Goal: Information Seeking & Learning: Learn about a topic

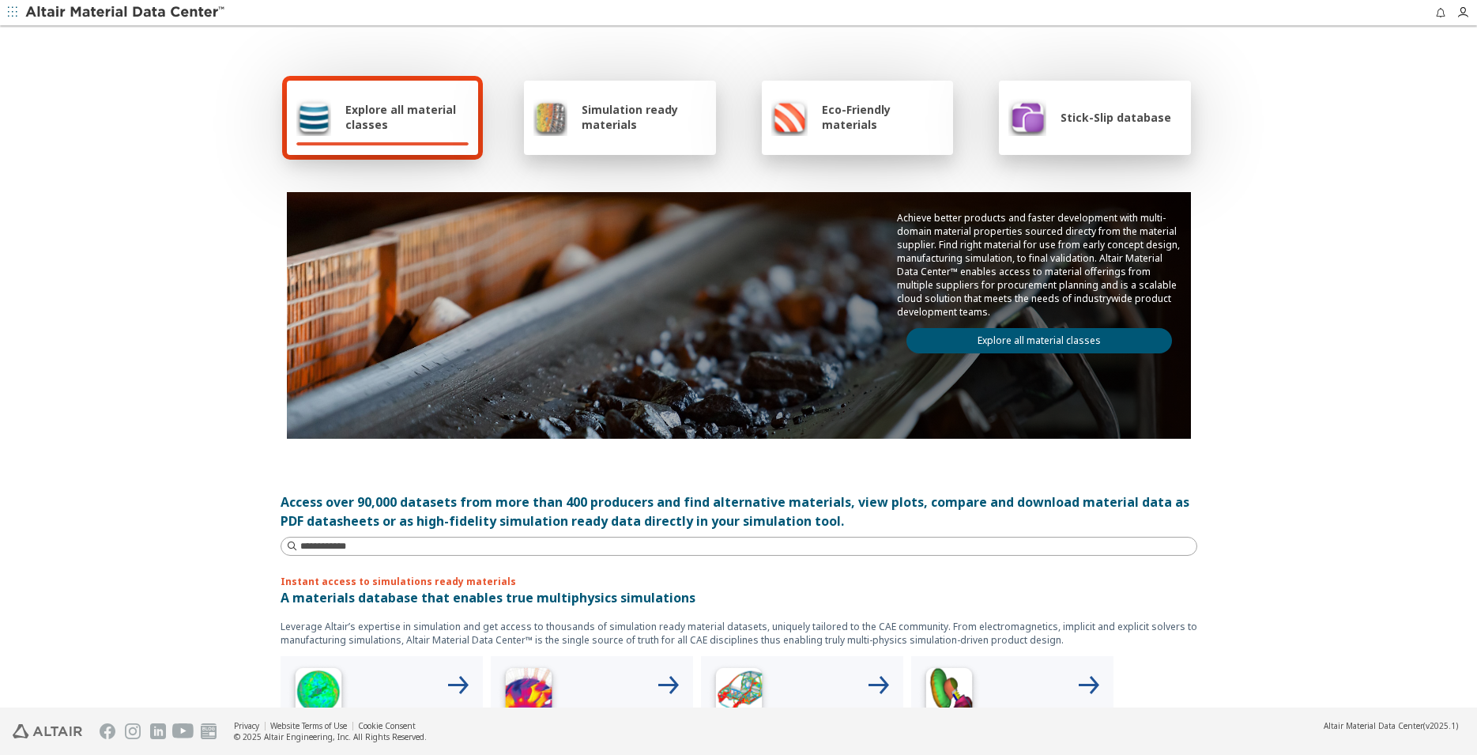
click at [395, 117] on span "Explore all material classes" at bounding box center [406, 117] width 123 height 30
click at [877, 115] on span "Eco-Friendly materials" at bounding box center [883, 117] width 122 height 30
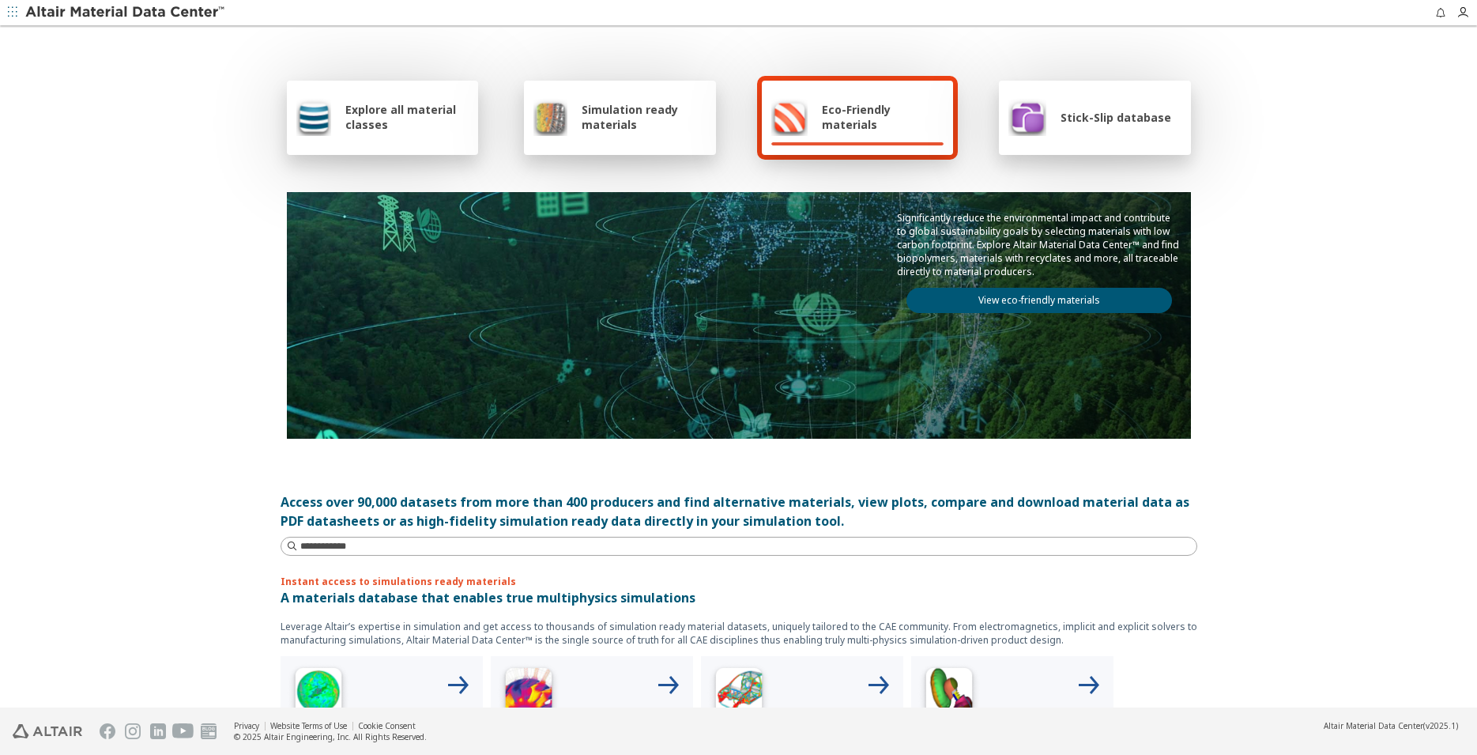
drag, startPoint x: 875, startPoint y: 122, endPoint x: 905, endPoint y: 138, distance: 34.3
click at [874, 122] on span "Eco-Friendly materials" at bounding box center [883, 117] width 122 height 30
click at [1042, 303] on link "View eco-friendly materials" at bounding box center [1039, 300] width 266 height 25
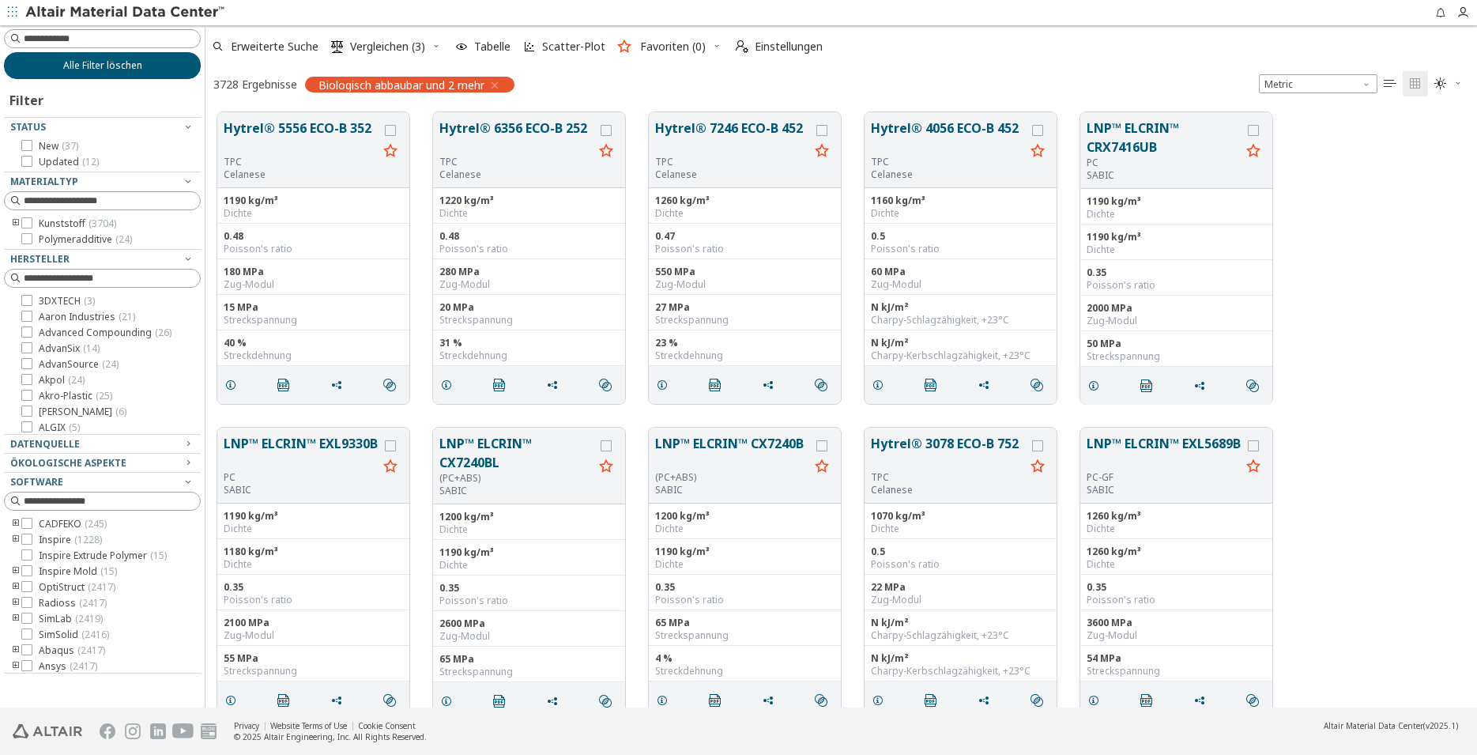
scroll to position [593, 1258]
click at [30, 223] on icon at bounding box center [26, 222] width 11 height 11
click at [70, 38] on input at bounding box center [104, 38] width 194 height 17
type input "***"
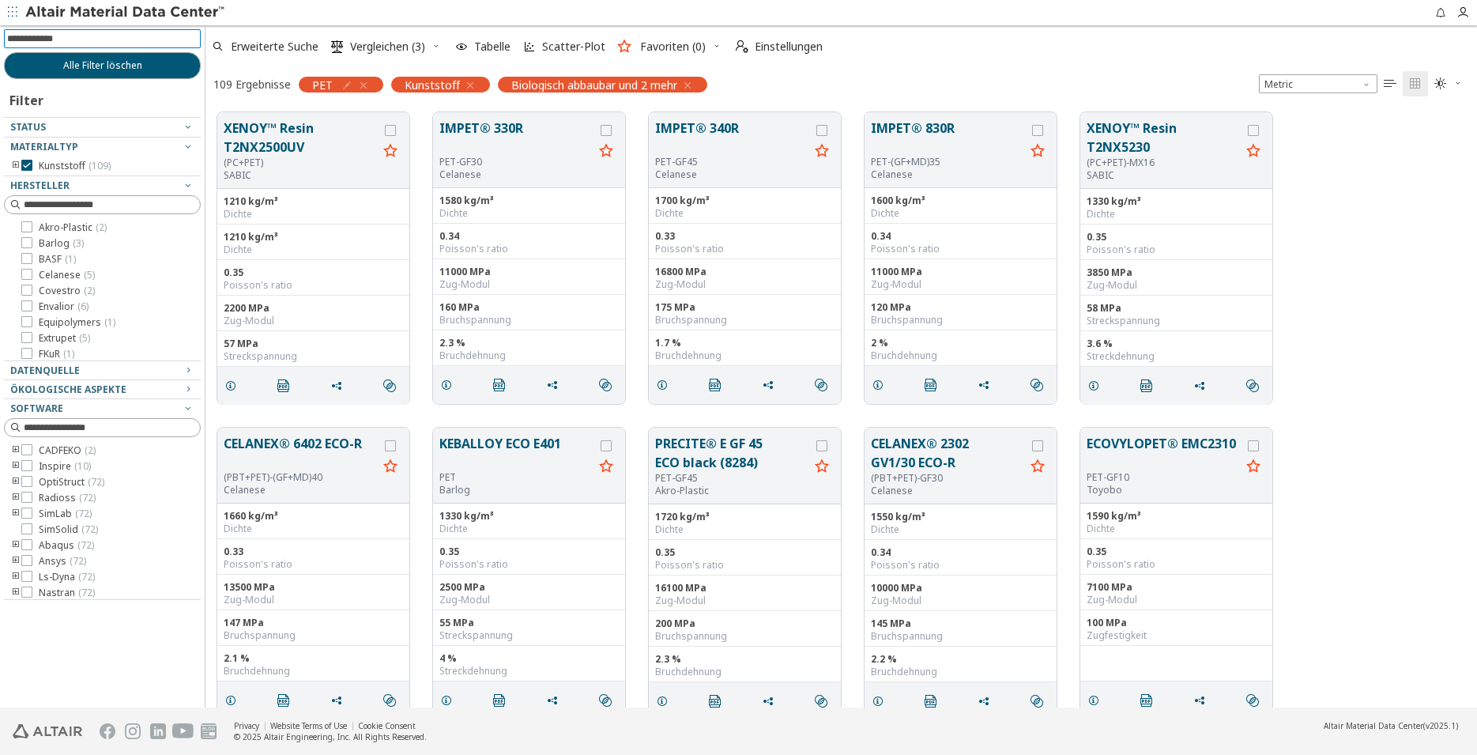
click at [17, 167] on icon "toogle group" at bounding box center [15, 166] width 11 height 13
click at [36, 183] on icon "toogle group" at bounding box center [39, 181] width 11 height 13
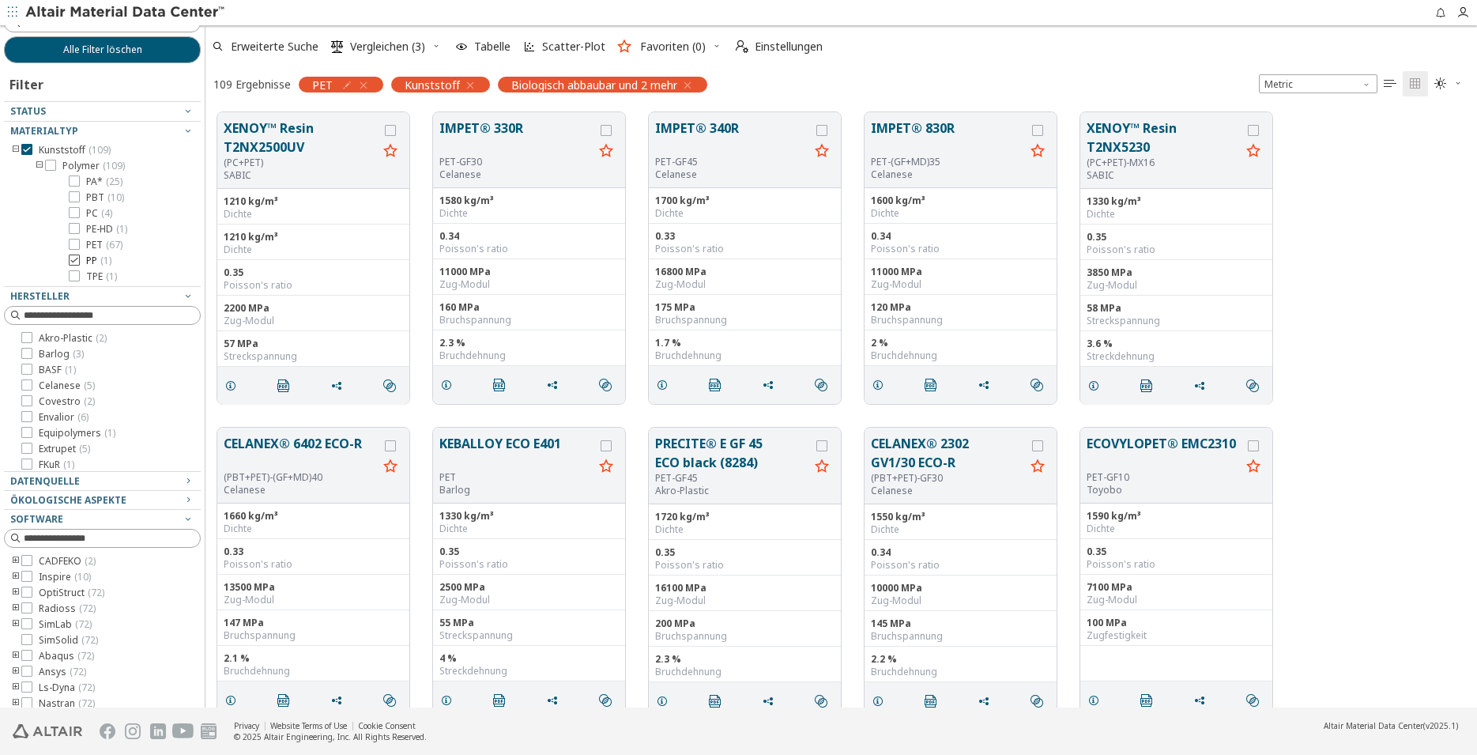
scroll to position [23, 0]
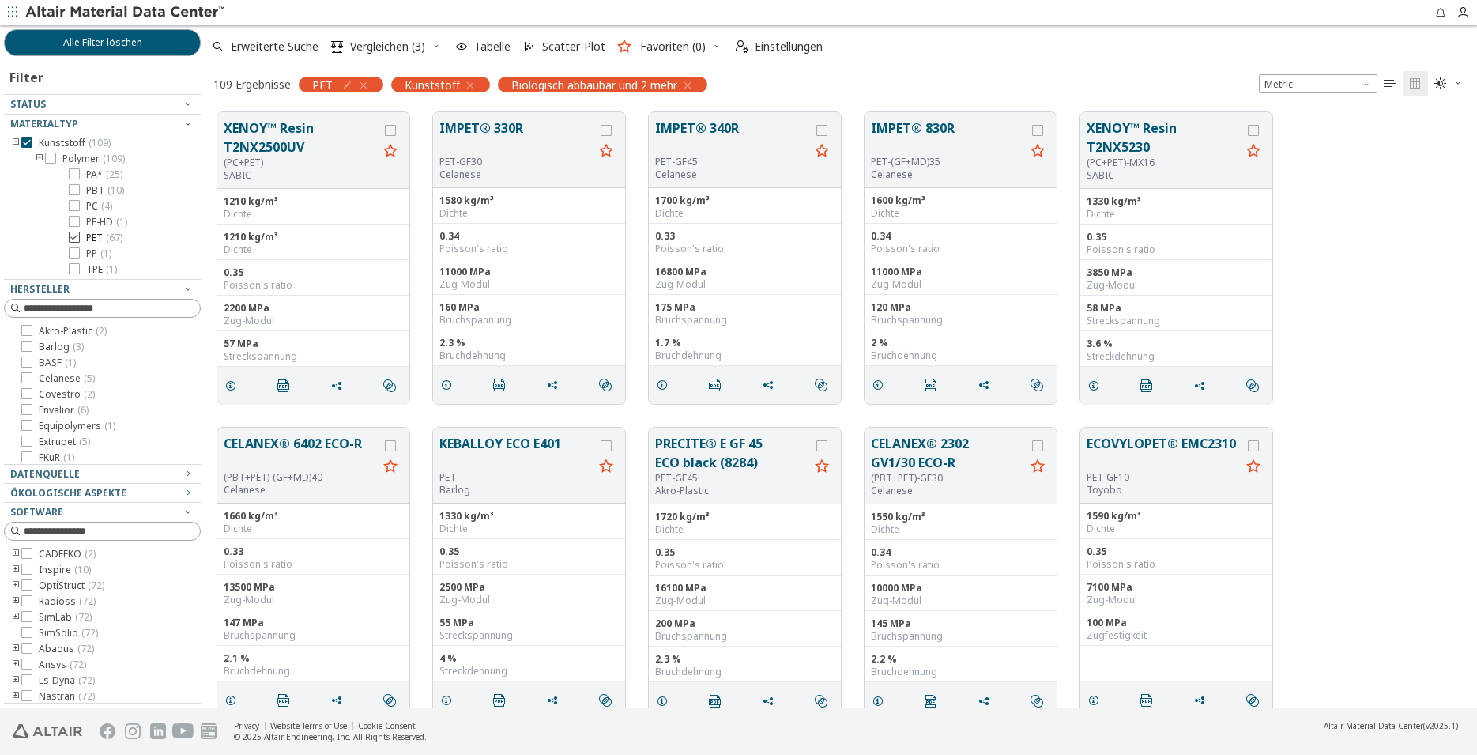
click at [74, 238] on icon at bounding box center [74, 237] width 11 height 11
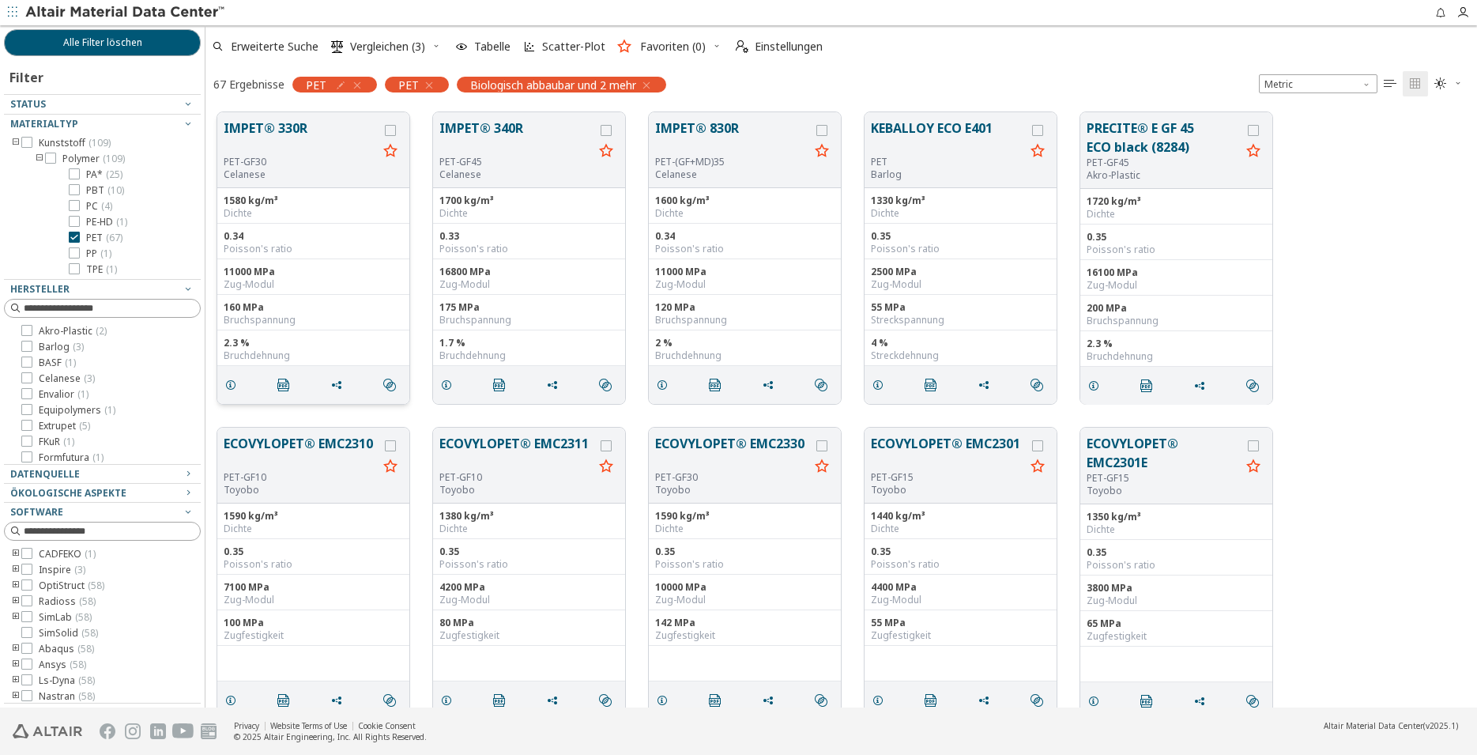
click at [260, 127] on button "IMPET® 330R" at bounding box center [301, 137] width 154 height 37
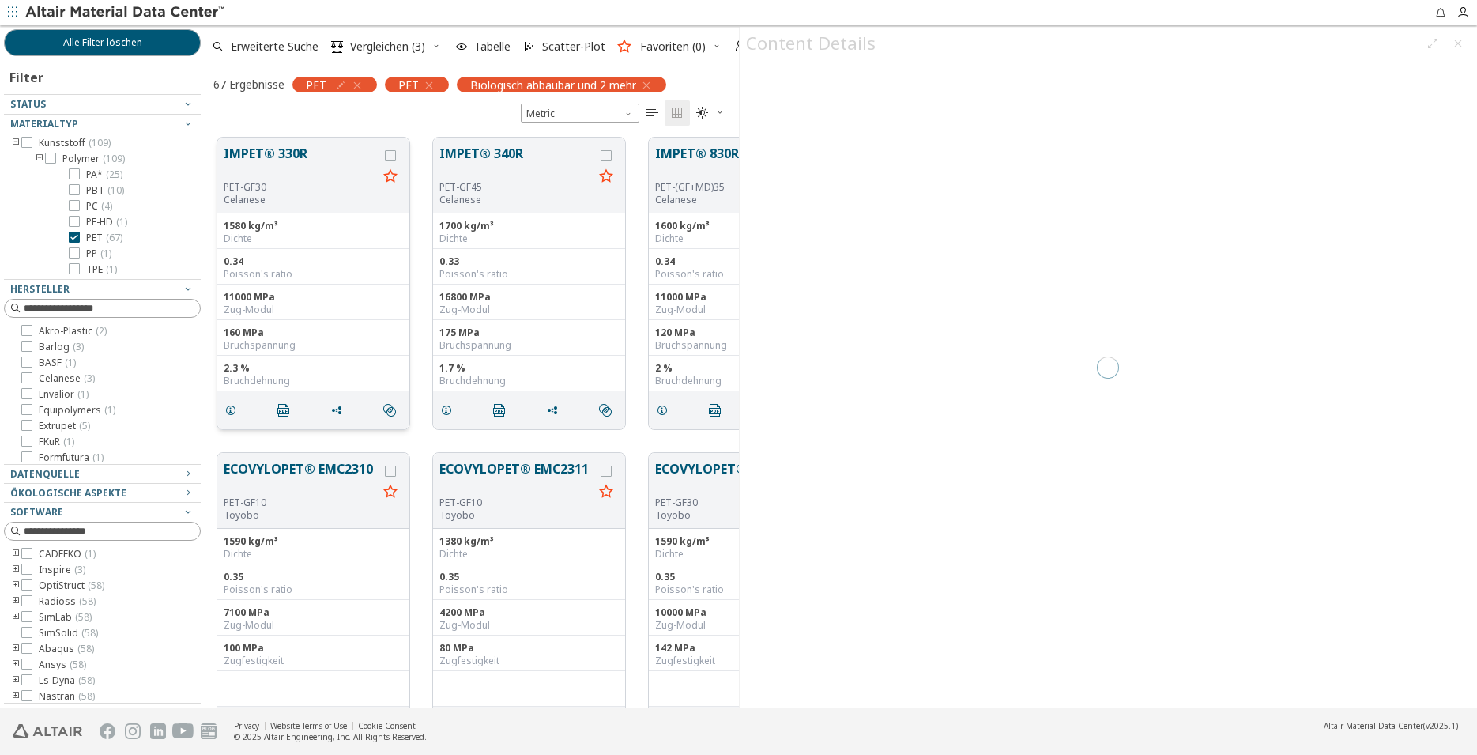
scroll to position [568, 519]
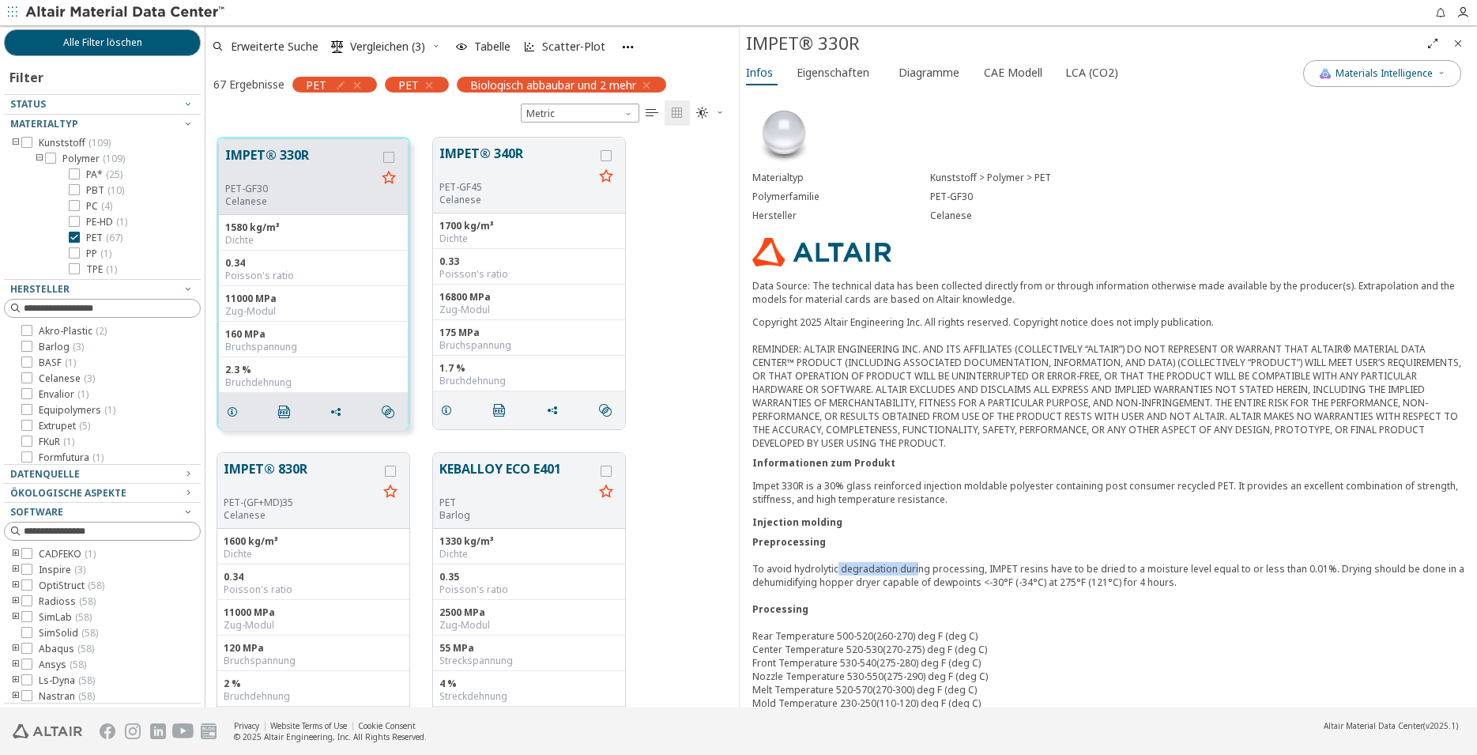
drag, startPoint x: 835, startPoint y: 572, endPoint x: 915, endPoint y: 571, distance: 79.8
click at [915, 571] on div "Preprocessing To avoid hydrolytic degradation during processing, IMPET resins h…" at bounding box center [1108, 669] width 713 height 269
click at [924, 590] on div "Preprocessing To avoid hydrolytic degradation during processing, IMPET resins h…" at bounding box center [1108, 669] width 713 height 269
click at [1241, 510] on div "Materialtyp Kunststoff > Polymer > PET Polymerfamilie PET-GF30 Hersteller Celan…" at bounding box center [1109, 563] width 738 height 948
click at [429, 85] on icon "button" at bounding box center [429, 85] width 13 height 13
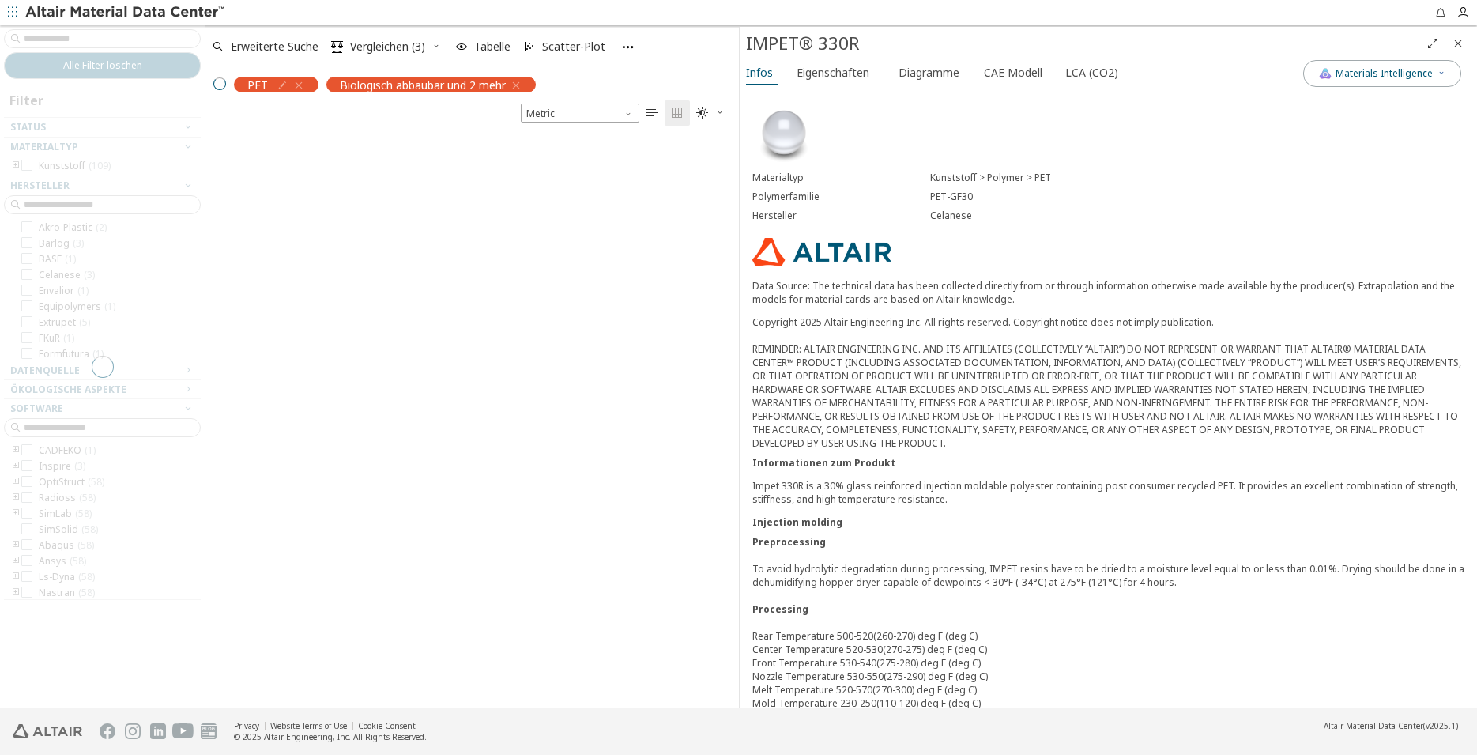
click at [440, 83] on span "Biologisch abbaubar und 2 mehr" at bounding box center [423, 84] width 166 height 14
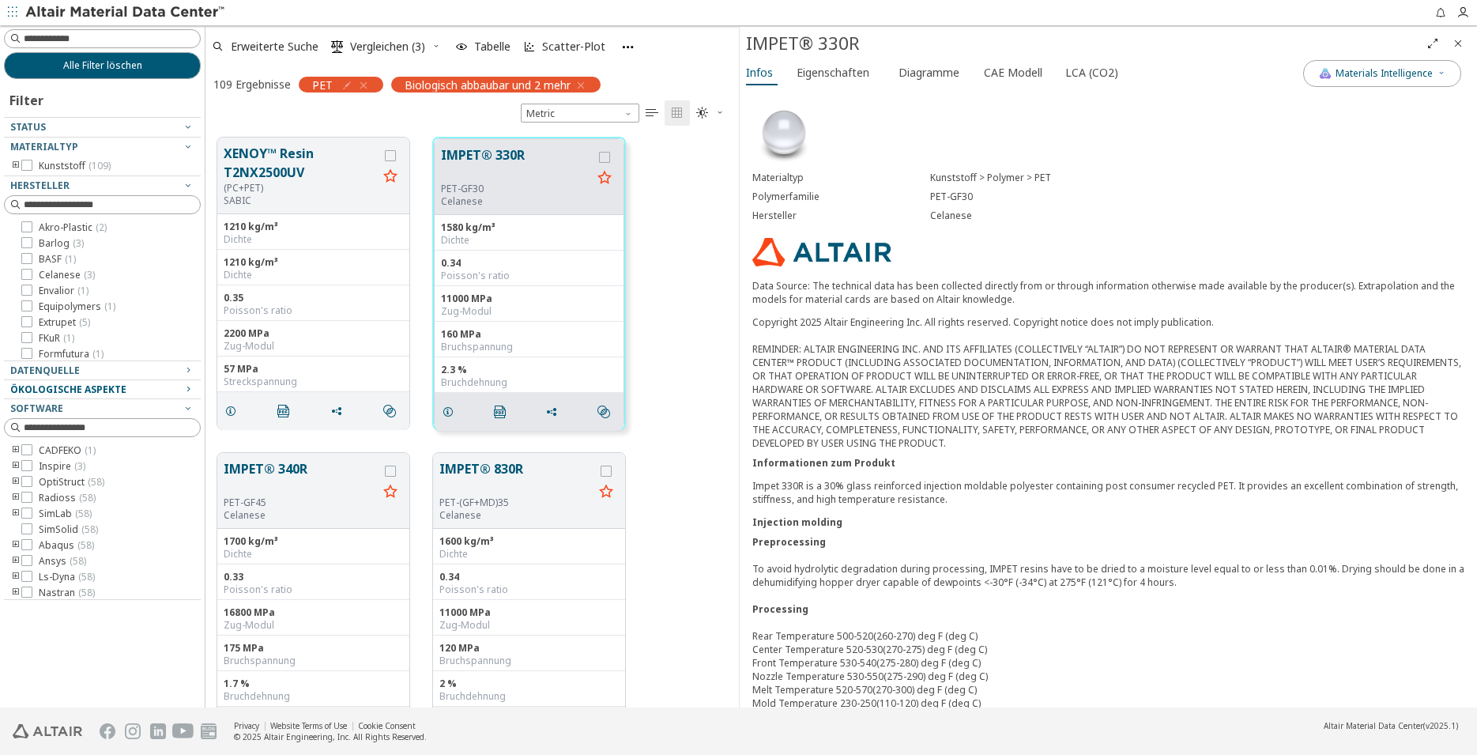
click at [66, 391] on span "Ökologische Aspekte" at bounding box center [68, 388] width 116 height 13
click at [26, 407] on icon at bounding box center [26, 407] width 11 height 11
click at [24, 435] on icon at bounding box center [26, 436] width 11 height 11
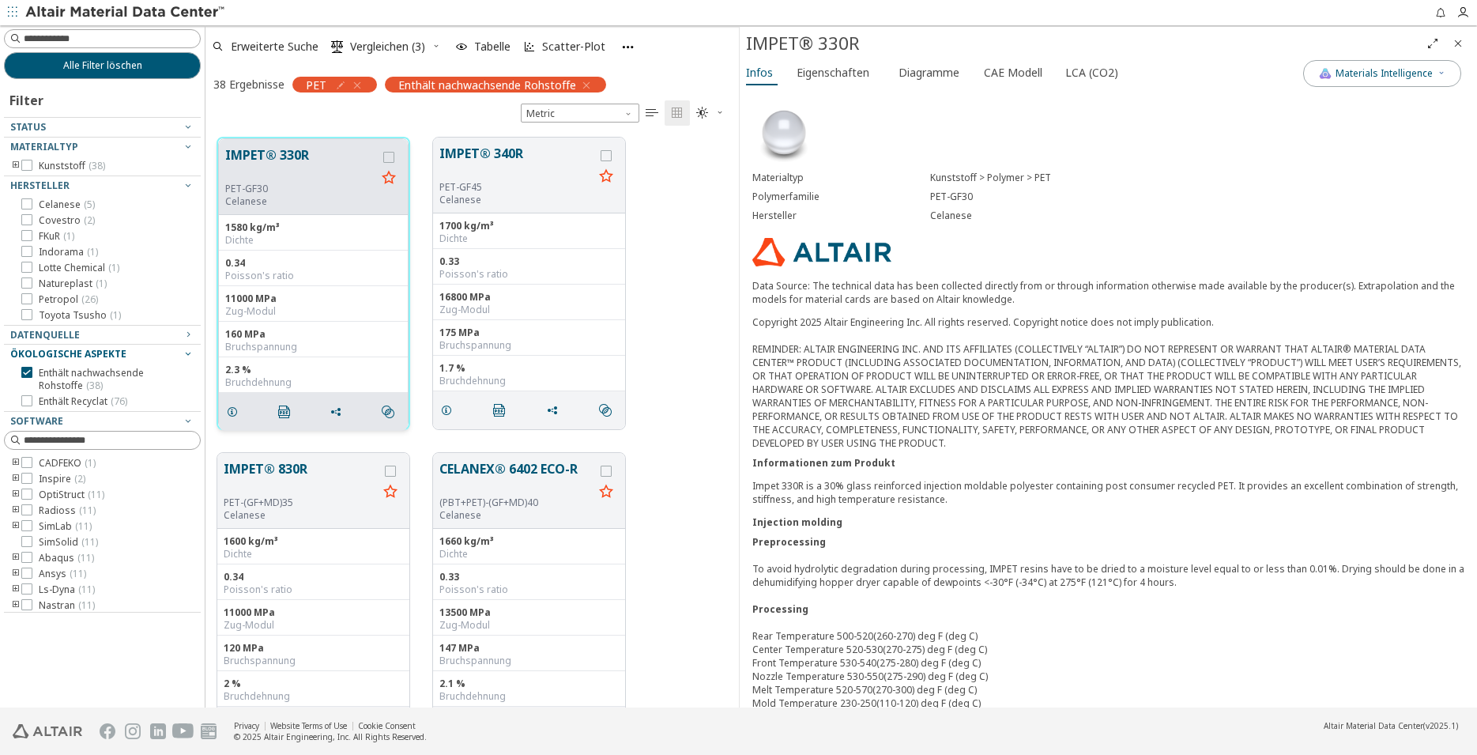
click at [299, 181] on button "IMPET® 330R" at bounding box center [300, 163] width 151 height 37
drag, startPoint x: 1064, startPoint y: 488, endPoint x: 1204, endPoint y: 491, distance: 139.1
click at [1202, 491] on p "Impet 330R is a 30% glass reinforced injection moldable polyester containing po…" at bounding box center [1108, 492] width 713 height 27
click at [1239, 511] on div "Materialtyp Kunststoff > Polymer > PET Polymerfamilie PET-GF30 Hersteller Celan…" at bounding box center [1109, 563] width 738 height 948
drag, startPoint x: 1283, startPoint y: 489, endPoint x: 1426, endPoint y: 487, distance: 143.1
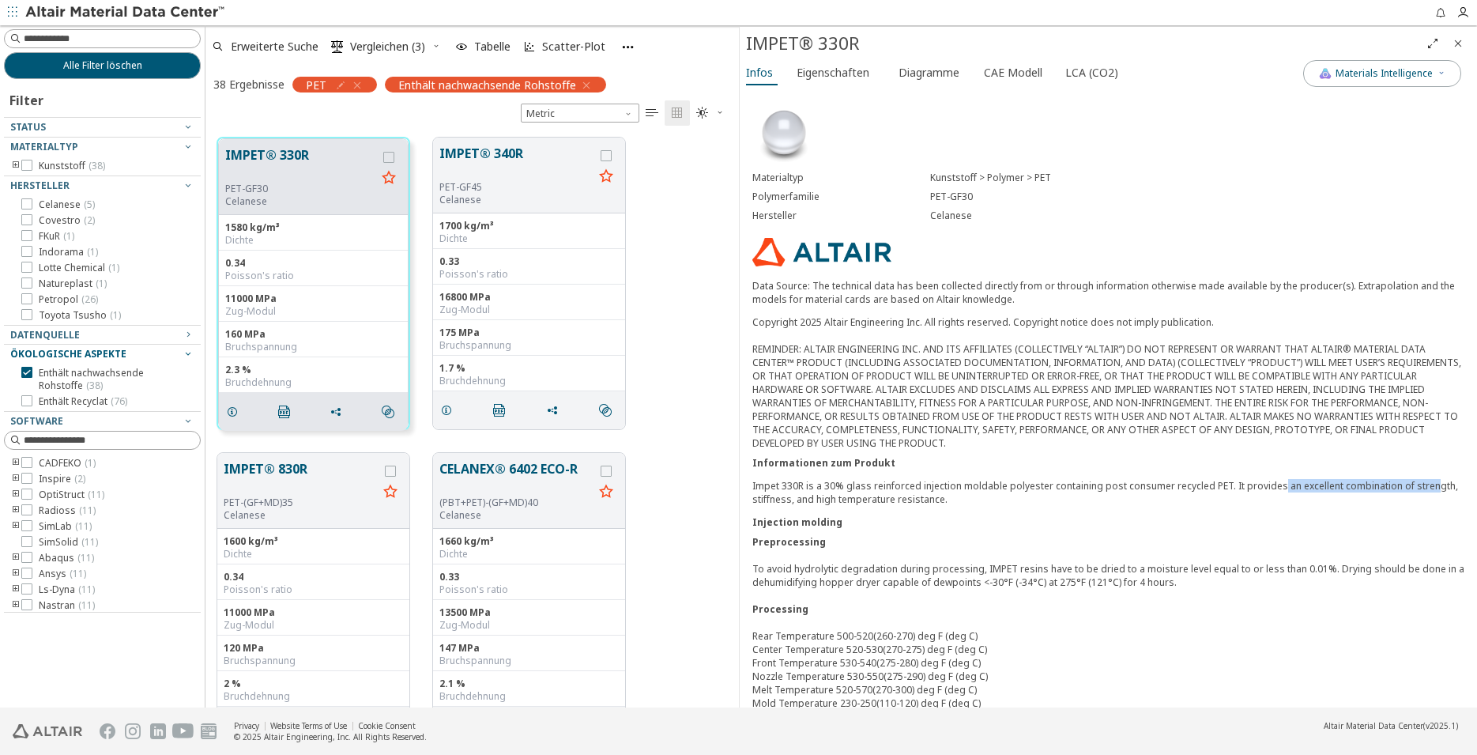
click at [1426, 487] on p "Impet 330R is a 30% glass reinforced injection moldable polyester containing po…" at bounding box center [1108, 492] width 713 height 27
click at [1072, 507] on div "Materialtyp Kunststoff > Polymer > PET Polymerfamilie PET-GF30 Hersteller Celan…" at bounding box center [1109, 563] width 738 height 948
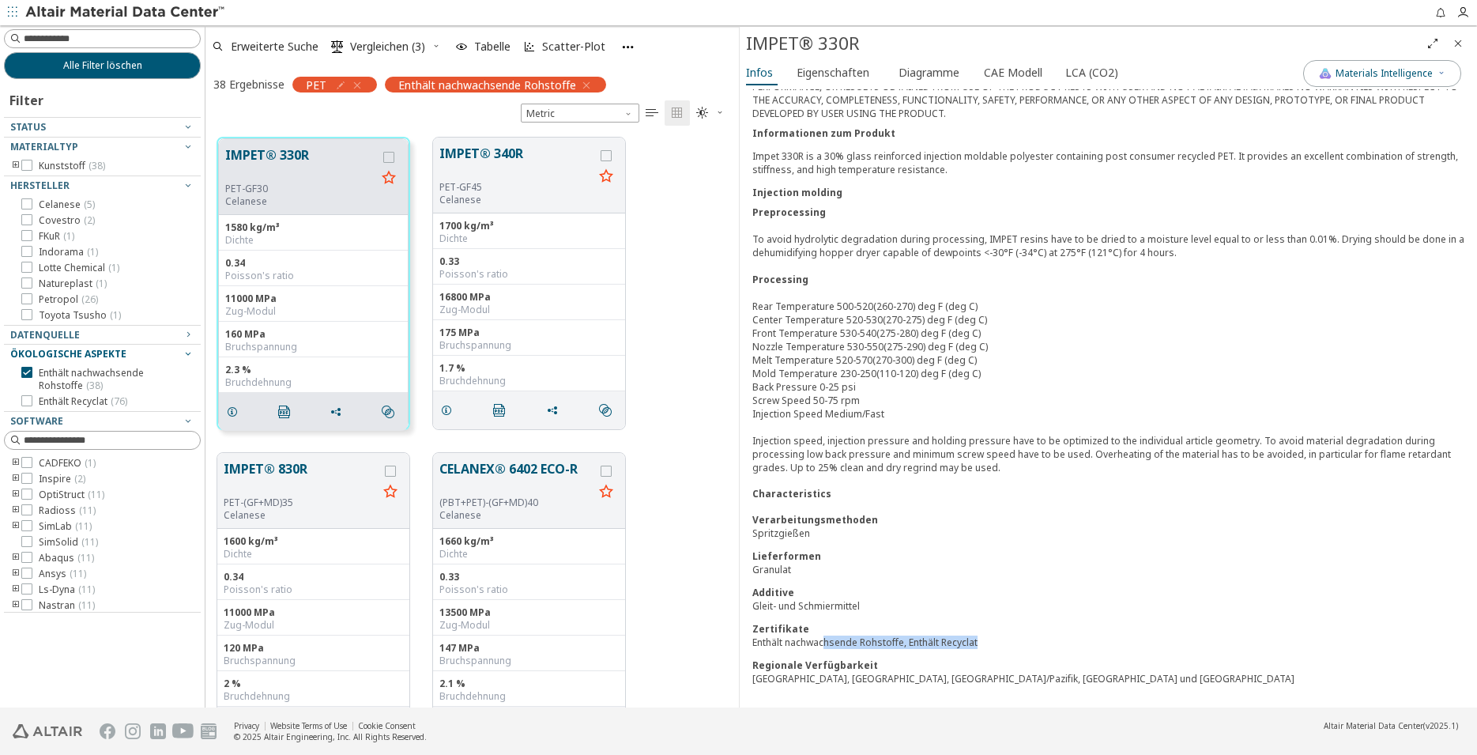
drag, startPoint x: 827, startPoint y: 643, endPoint x: 998, endPoint y: 642, distance: 171.5
click at [998, 642] on div "Enthält nachwachsende Rohstoffe, Enthält Recyclat" at bounding box center [1108, 641] width 713 height 13
click at [1152, 646] on div "Enthält nachwachsende Rohstoffe, Enthält Recyclat" at bounding box center [1108, 641] width 713 height 13
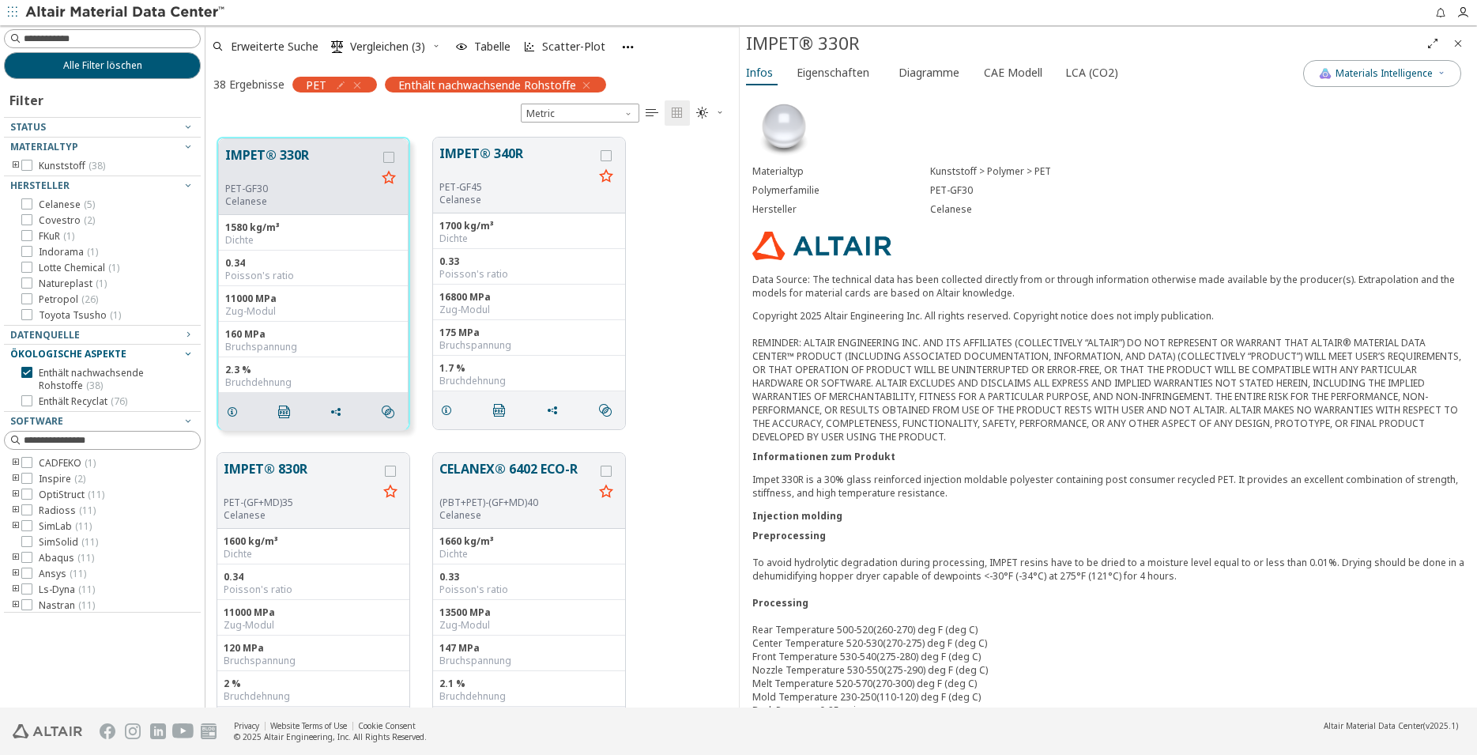
scroll to position [0, 0]
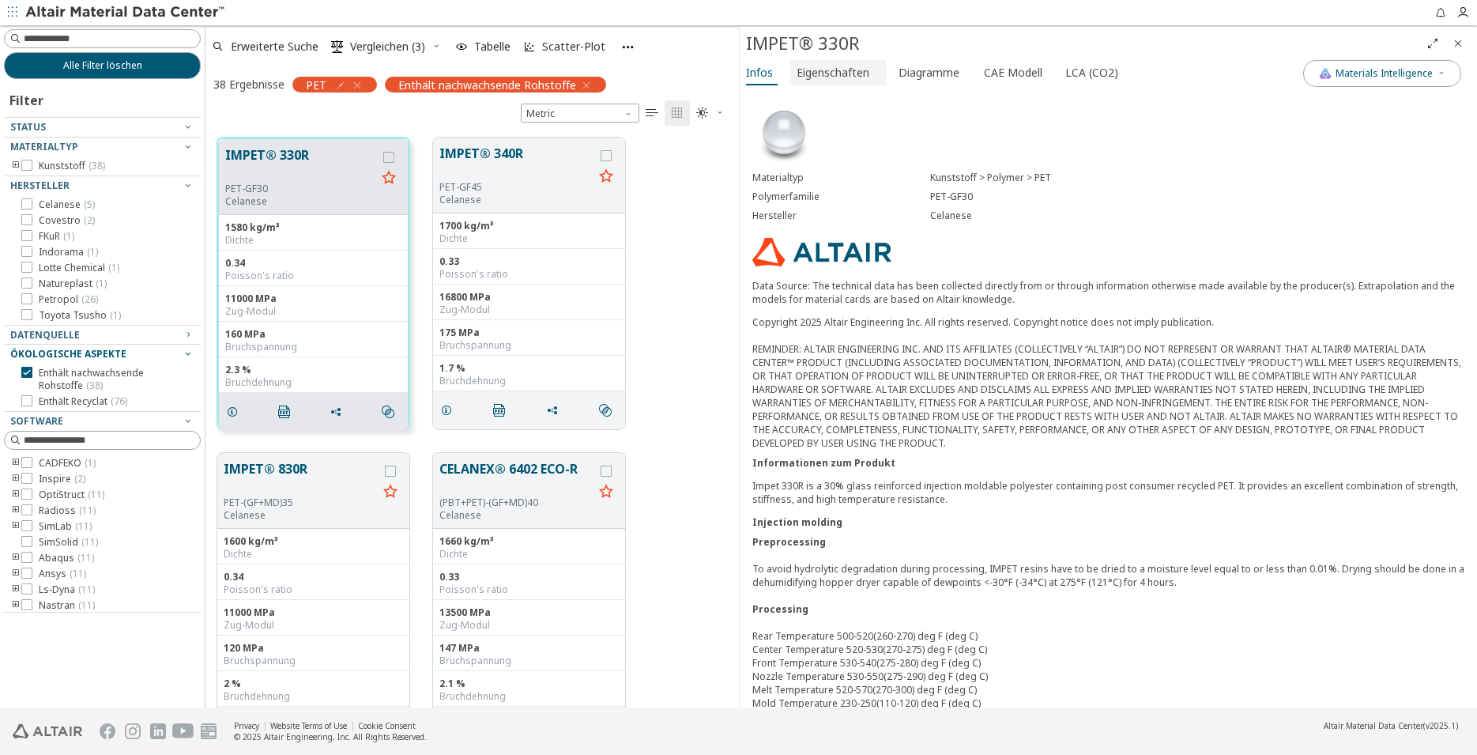
click at [850, 73] on span "Eigenschaften" at bounding box center [833, 72] width 73 height 25
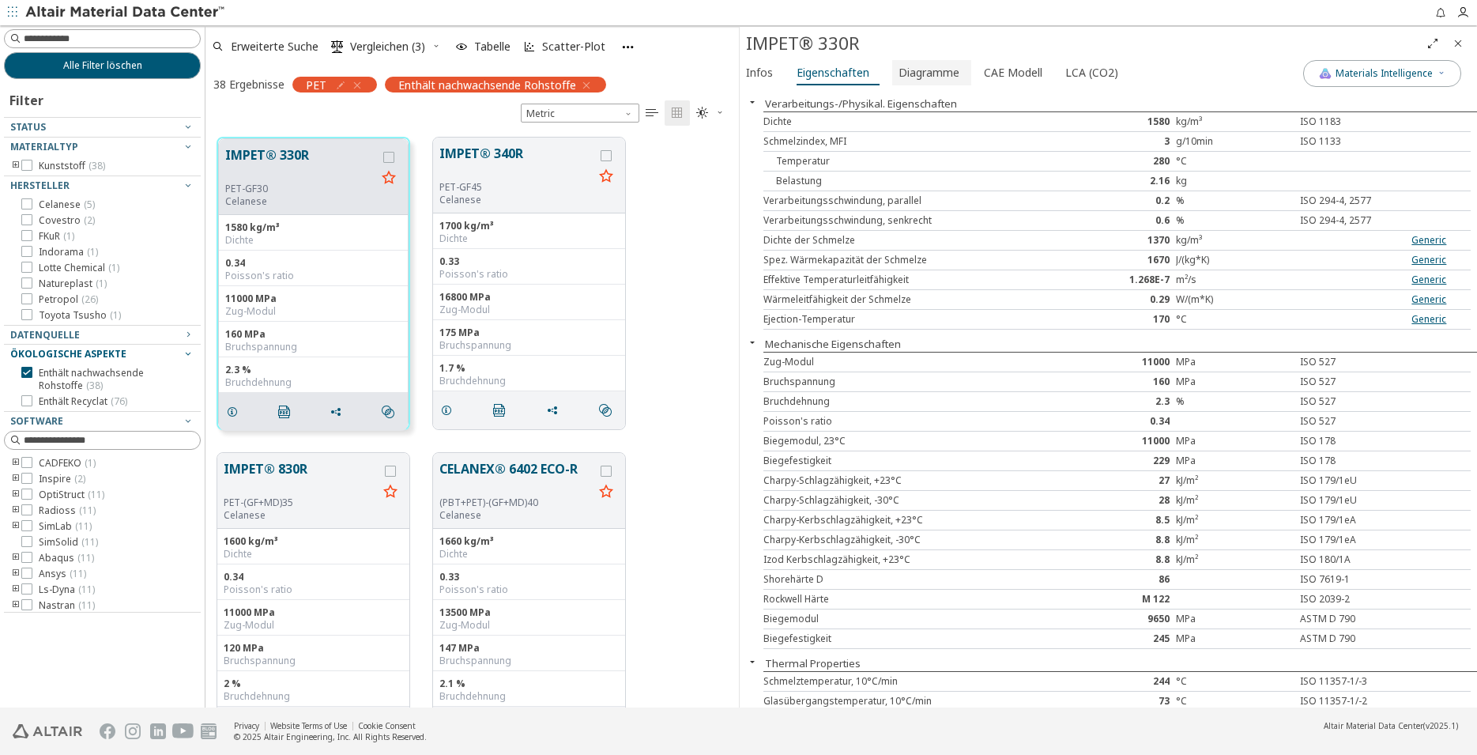
click at [911, 73] on span "Diagramme" at bounding box center [929, 72] width 61 height 25
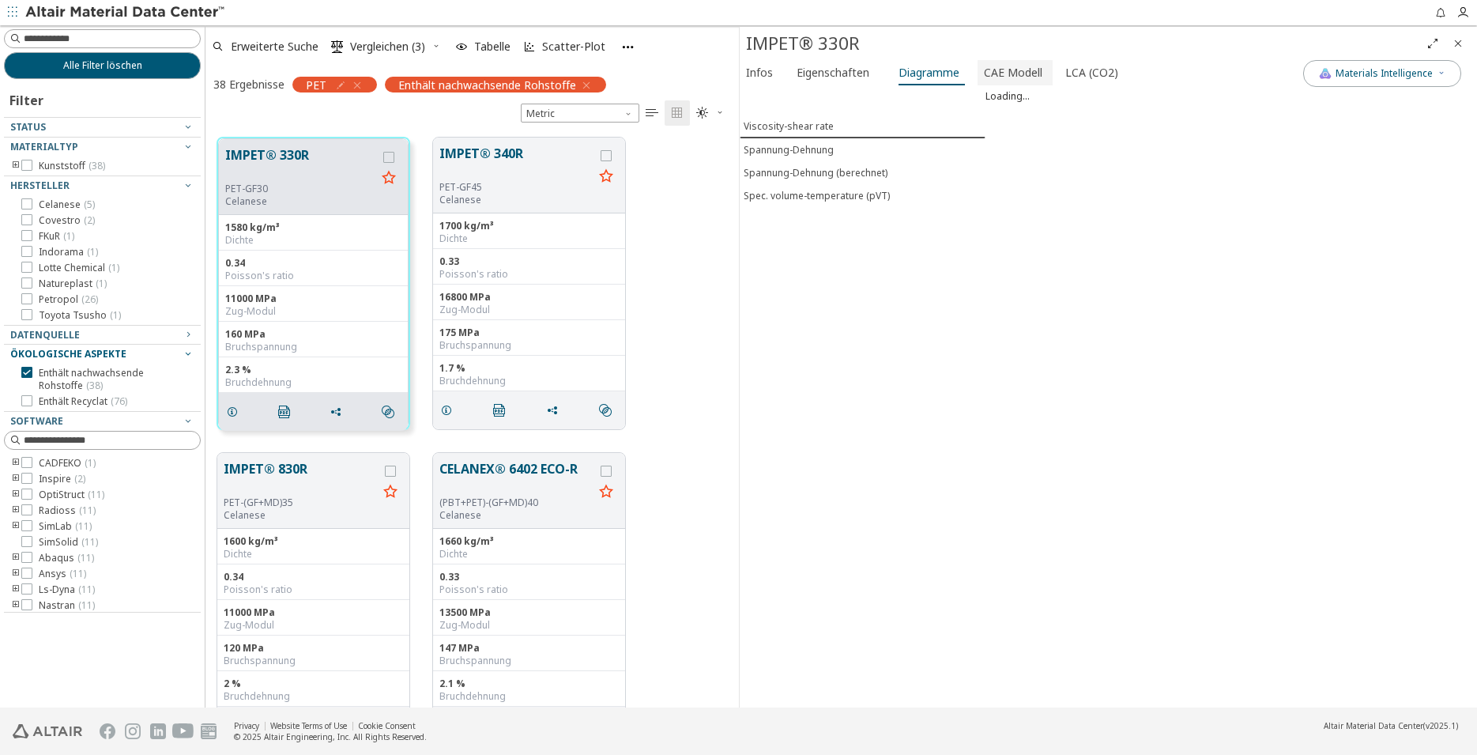
click at [986, 80] on span "CAE Modell" at bounding box center [1013, 72] width 58 height 25
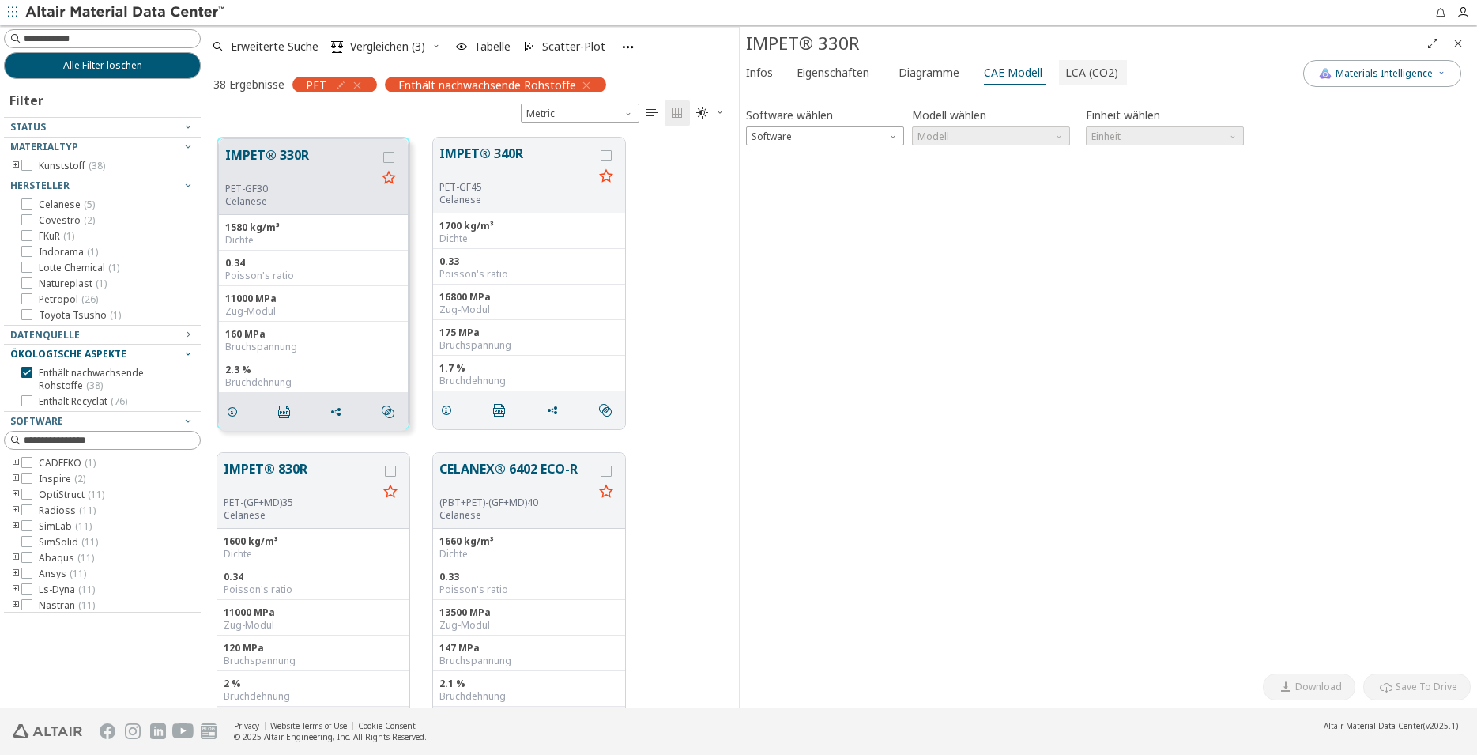
click at [1065, 81] on span "LCA (CO2)" at bounding box center [1091, 72] width 53 height 25
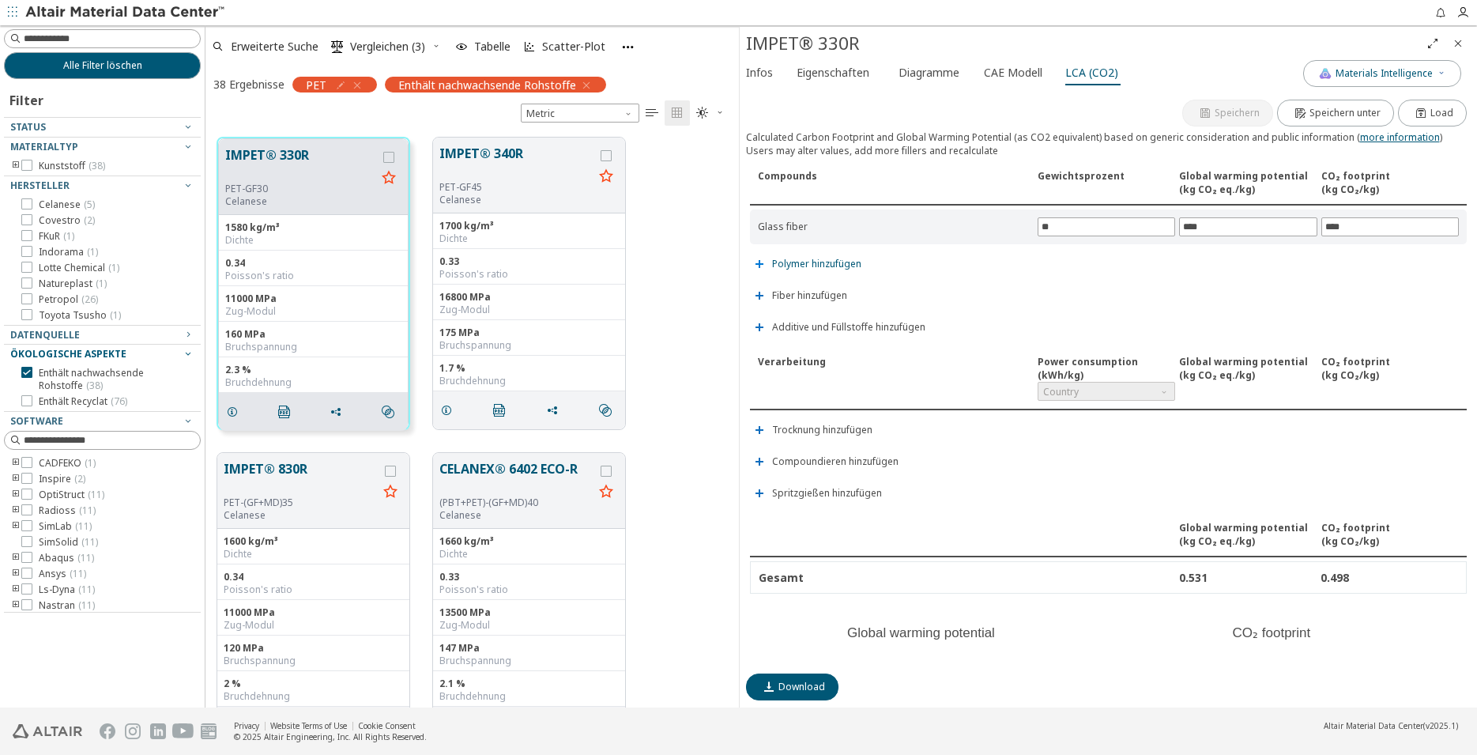
click at [827, 262] on span "Polymer hinzufügen" at bounding box center [816, 263] width 89 height 9
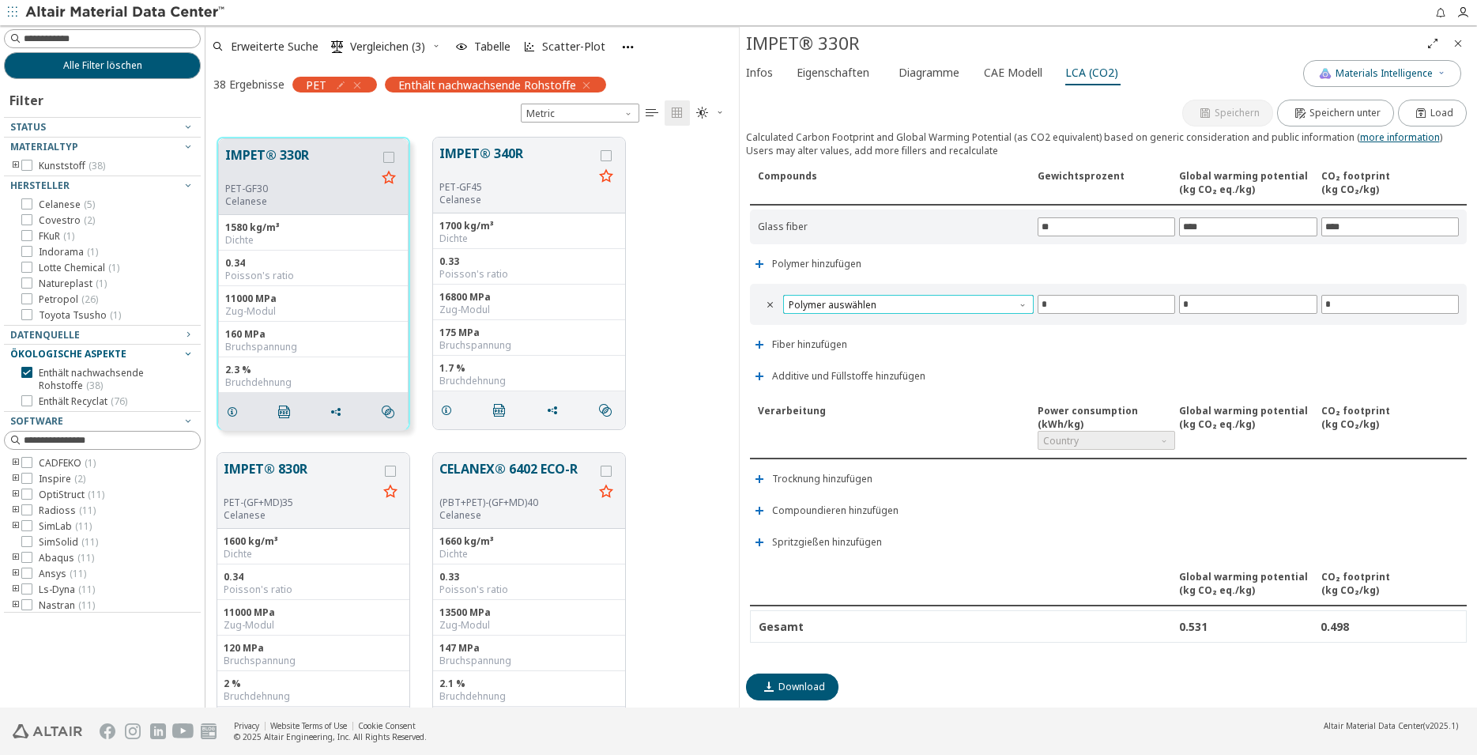
click at [902, 306] on span "Polymer auswählen" at bounding box center [908, 304] width 251 height 19
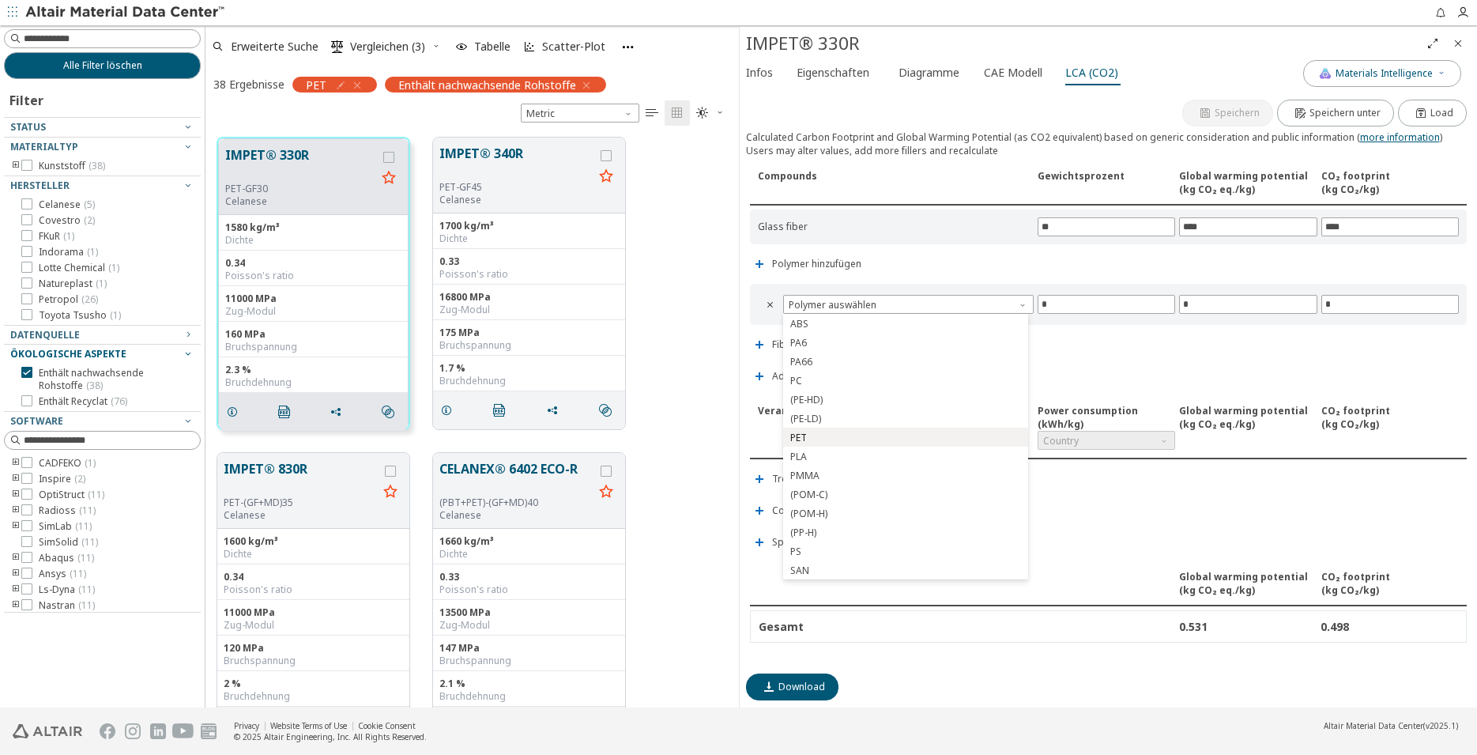
click at [811, 433] on span "PET" at bounding box center [905, 437] width 232 height 11
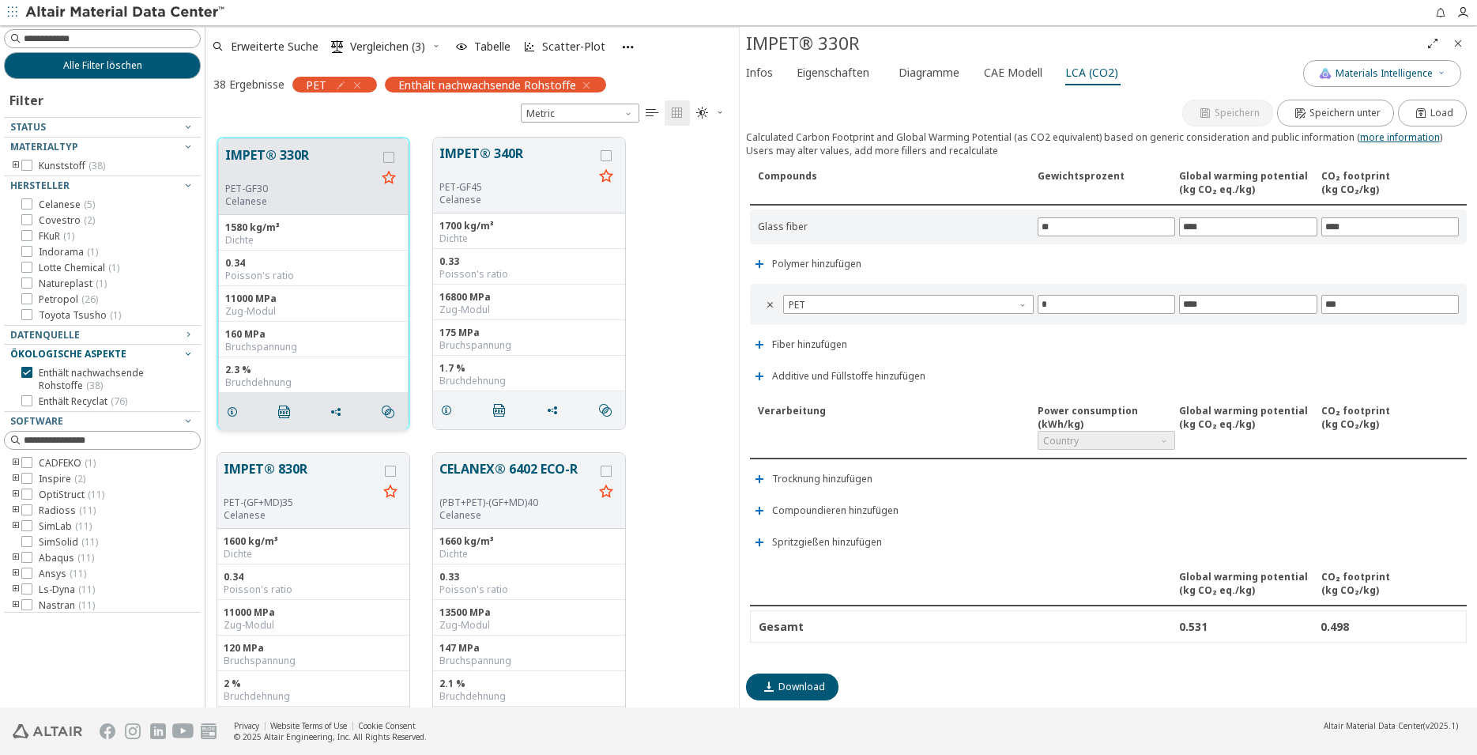
click at [307, 183] on div "PET-GF30" at bounding box center [300, 189] width 151 height 13
click at [768, 72] on span "Infos" at bounding box center [759, 72] width 27 height 25
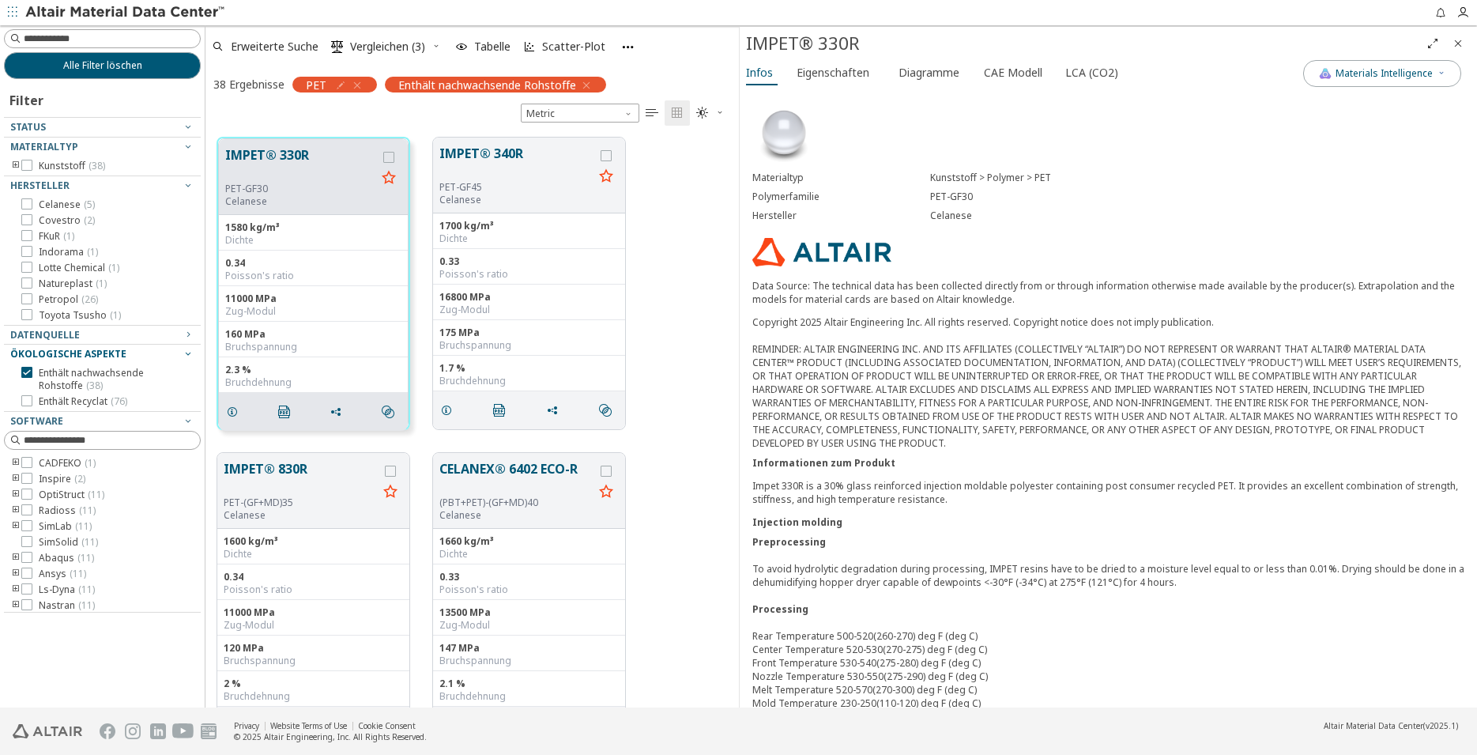
scroll to position [81, 0]
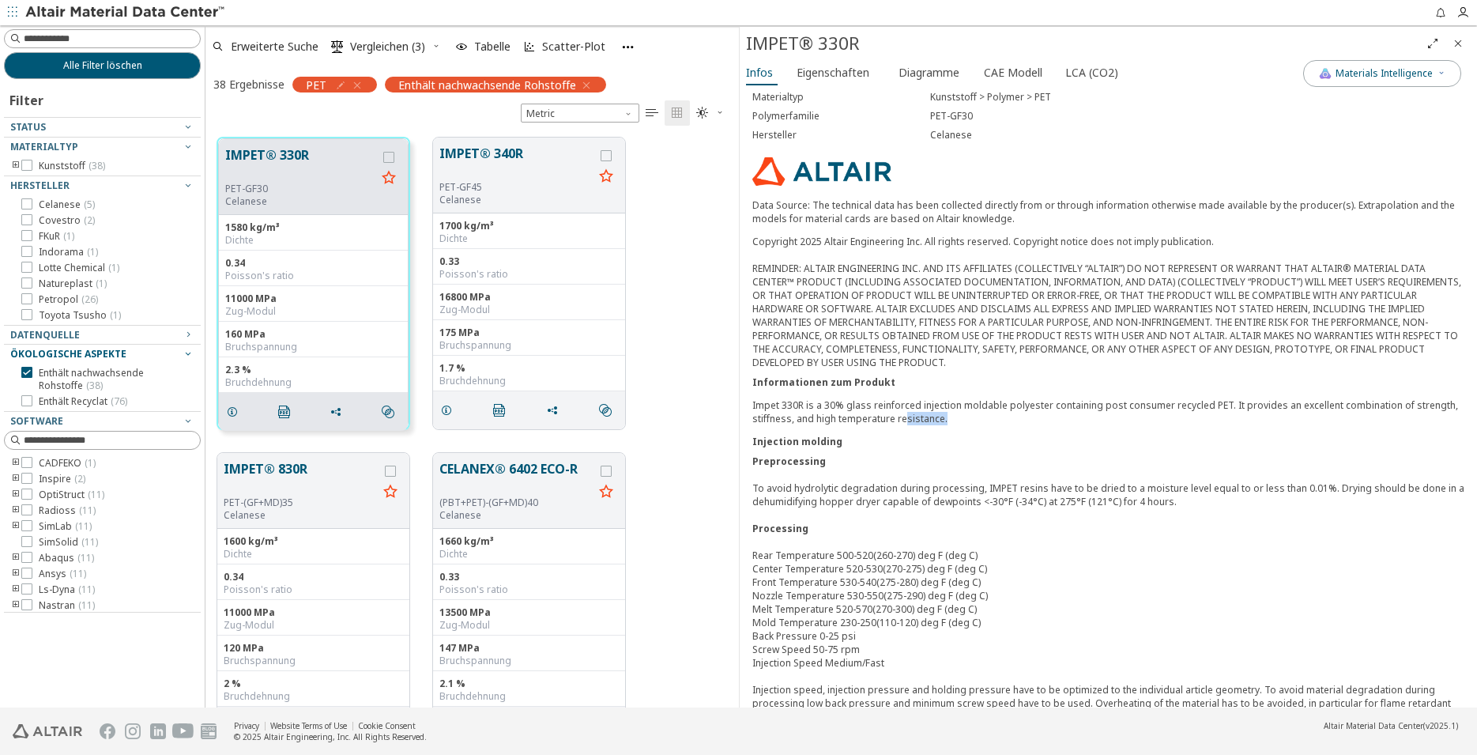
drag, startPoint x: 948, startPoint y: 420, endPoint x: 906, endPoint y: 414, distance: 43.1
click at [906, 414] on p "Impet 330R is a 30% glass reinforced injection moldable polyester containing po…" at bounding box center [1108, 411] width 713 height 27
click at [919, 477] on div "Preprocessing To avoid hydrolytic degradation during processing, IMPET resins h…" at bounding box center [1108, 588] width 713 height 269
drag, startPoint x: 921, startPoint y: 492, endPoint x: 1146, endPoint y: 481, distance: 224.7
click at [1146, 481] on div "Preprocessing To avoid hydrolytic degradation during processing, IMPET resins h…" at bounding box center [1108, 588] width 713 height 269
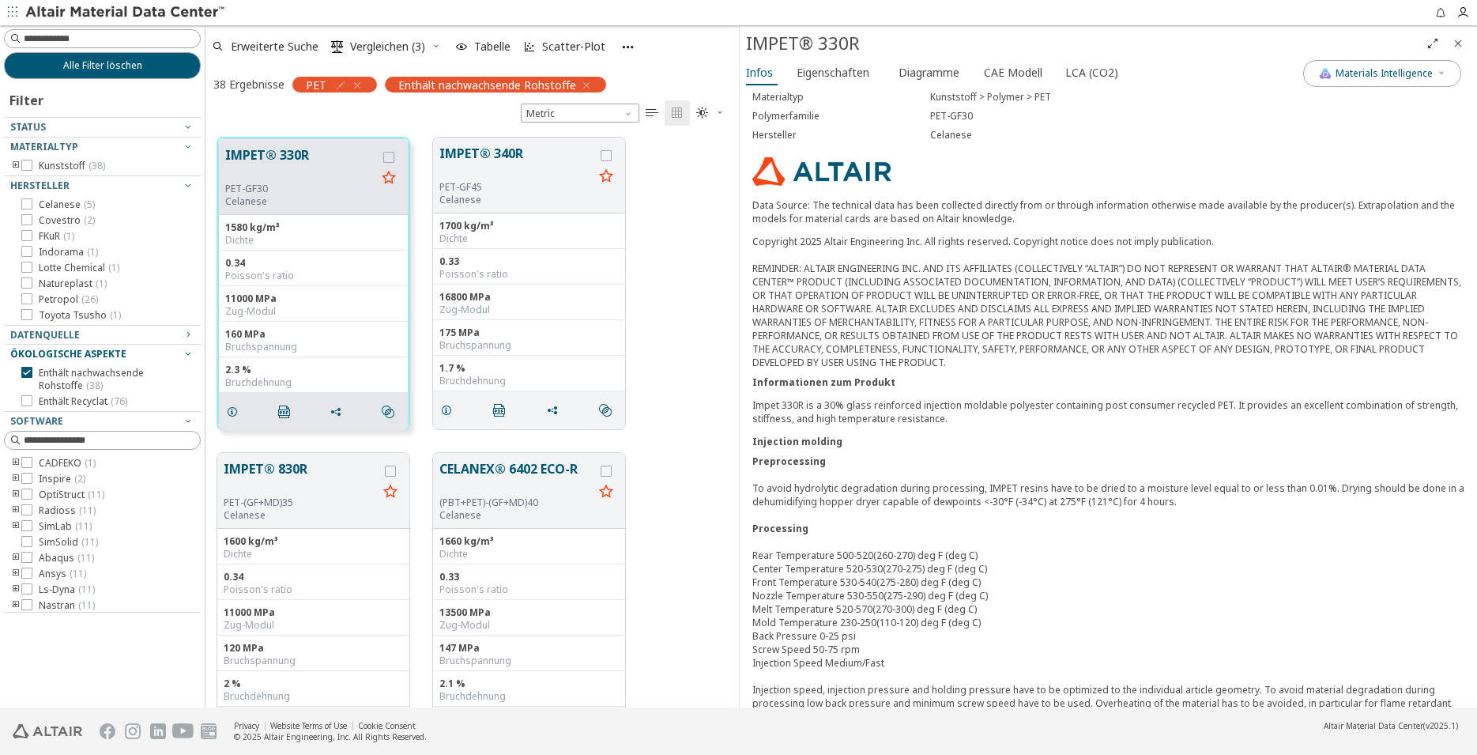
click at [1190, 510] on div "Preprocessing To avoid hydrolytic degradation during processing, IMPET resins h…" at bounding box center [1108, 588] width 713 height 269
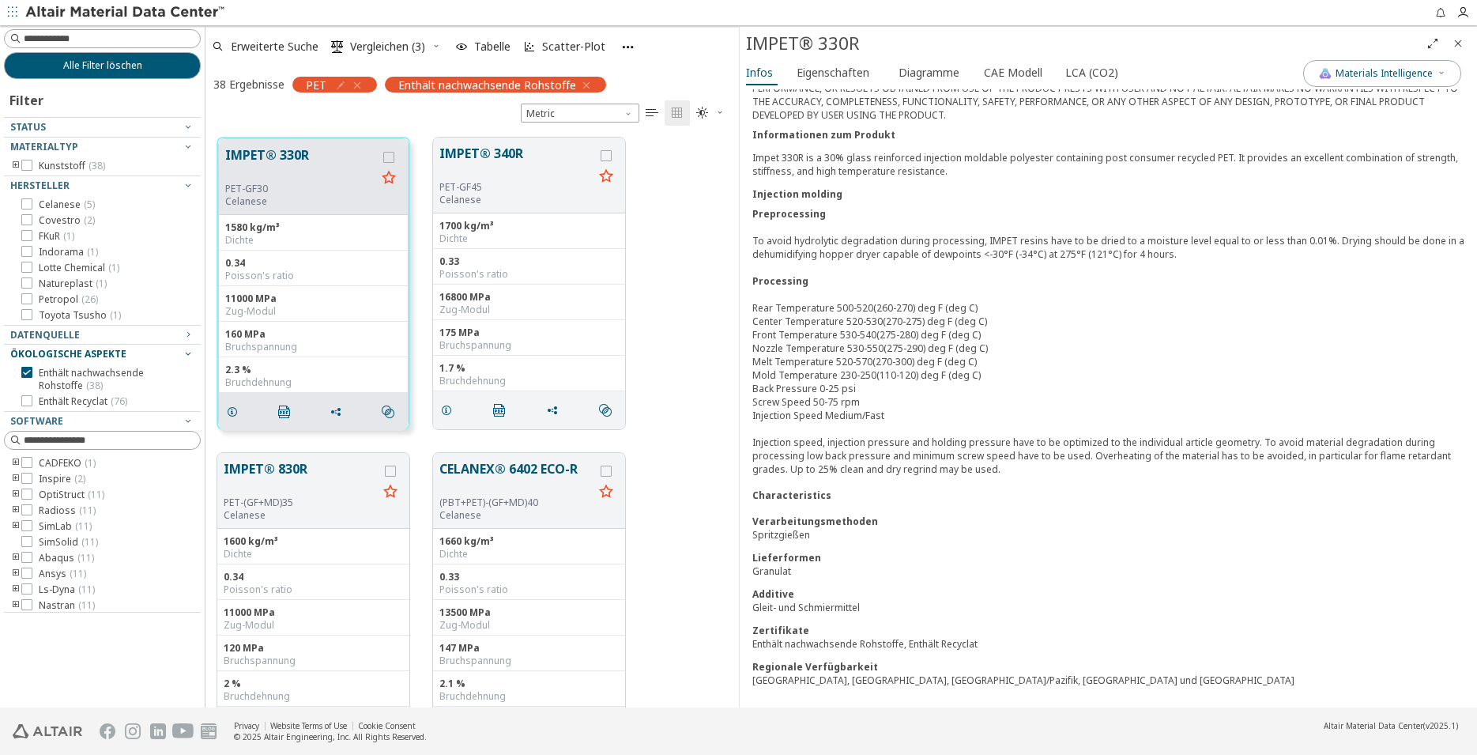
scroll to position [330, 0]
drag, startPoint x: 819, startPoint y: 647, endPoint x: 856, endPoint y: 642, distance: 36.8
click at [836, 645] on div "Enthält nachwachsende Rohstoffe, Enthält Recyclat" at bounding box center [1108, 641] width 713 height 13
click at [880, 635] on div "Zertifikate" at bounding box center [1108, 628] width 713 height 13
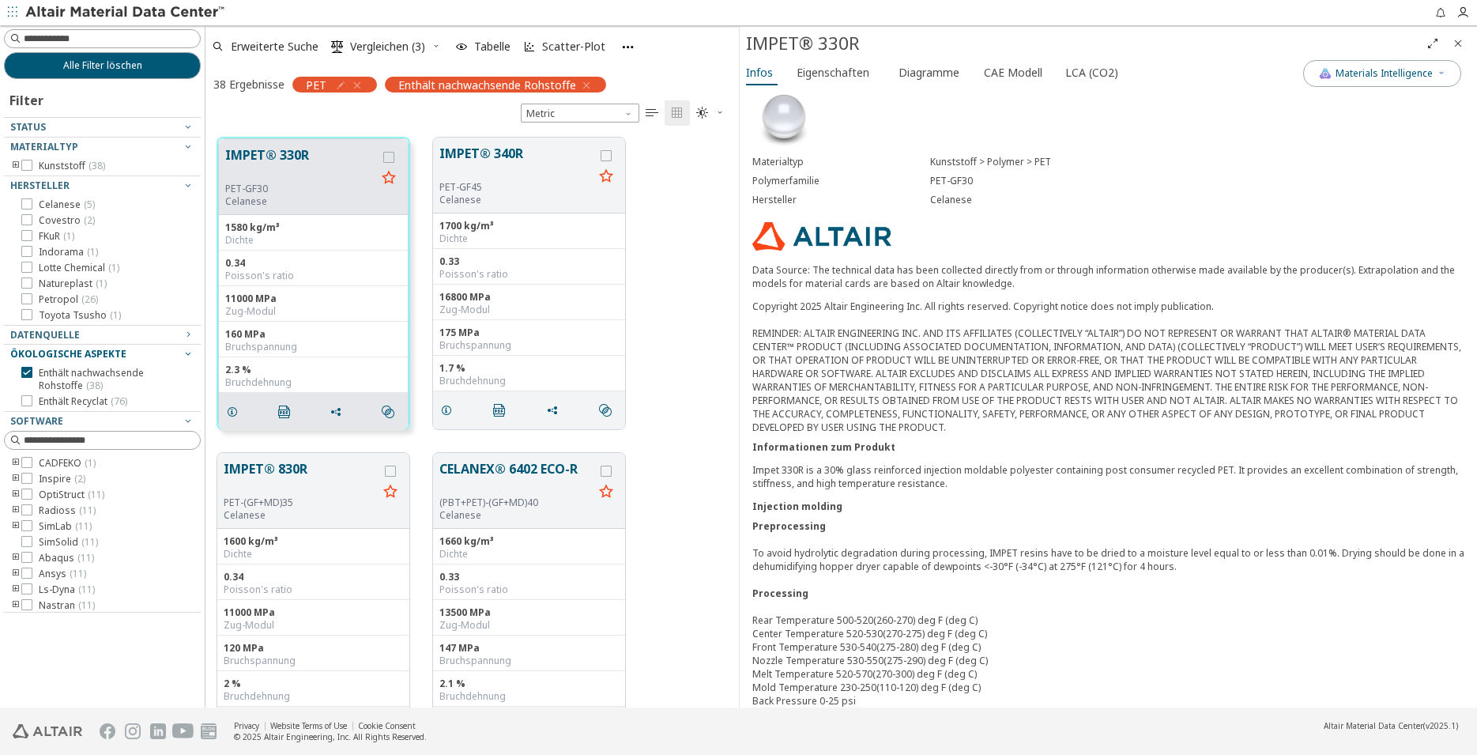
scroll to position [0, 0]
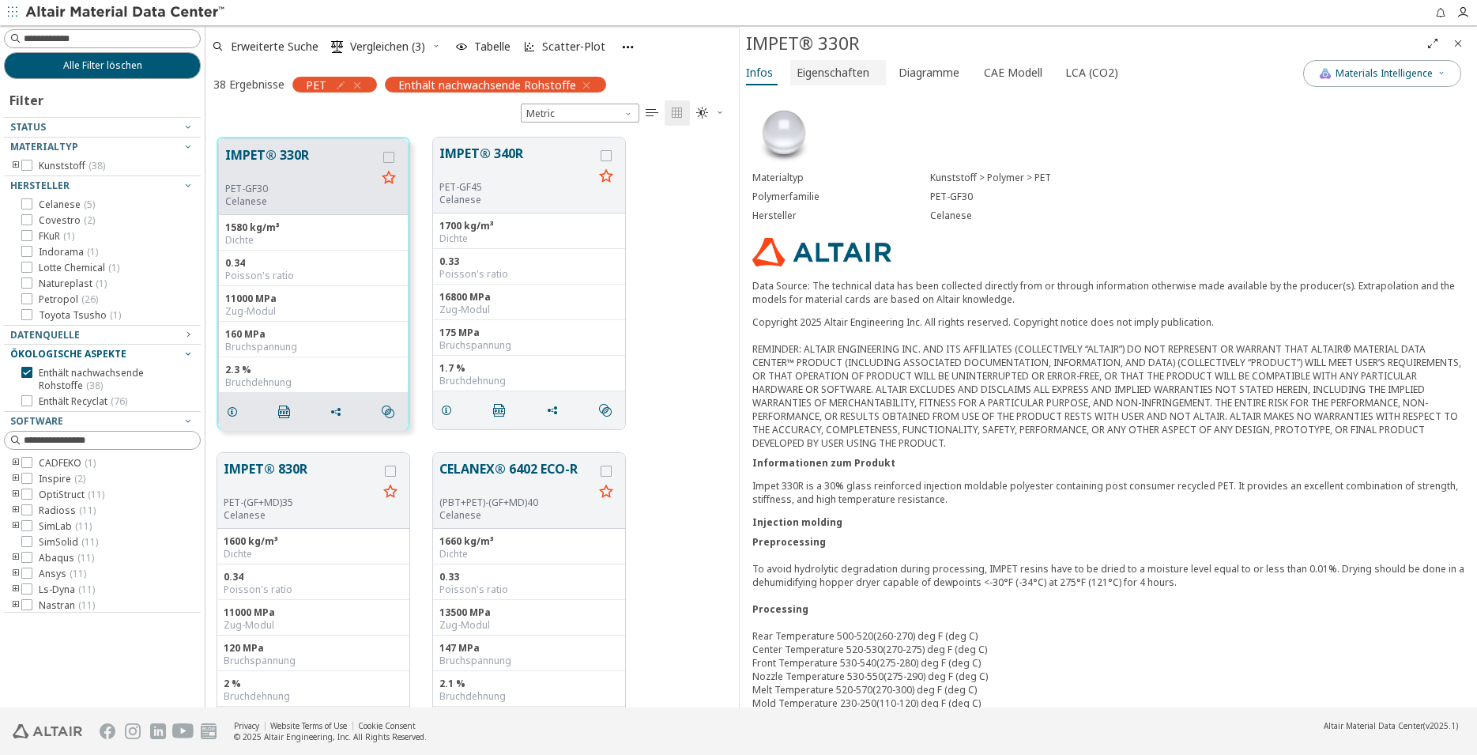
click at [851, 68] on span "Eigenschaften" at bounding box center [833, 72] width 73 height 25
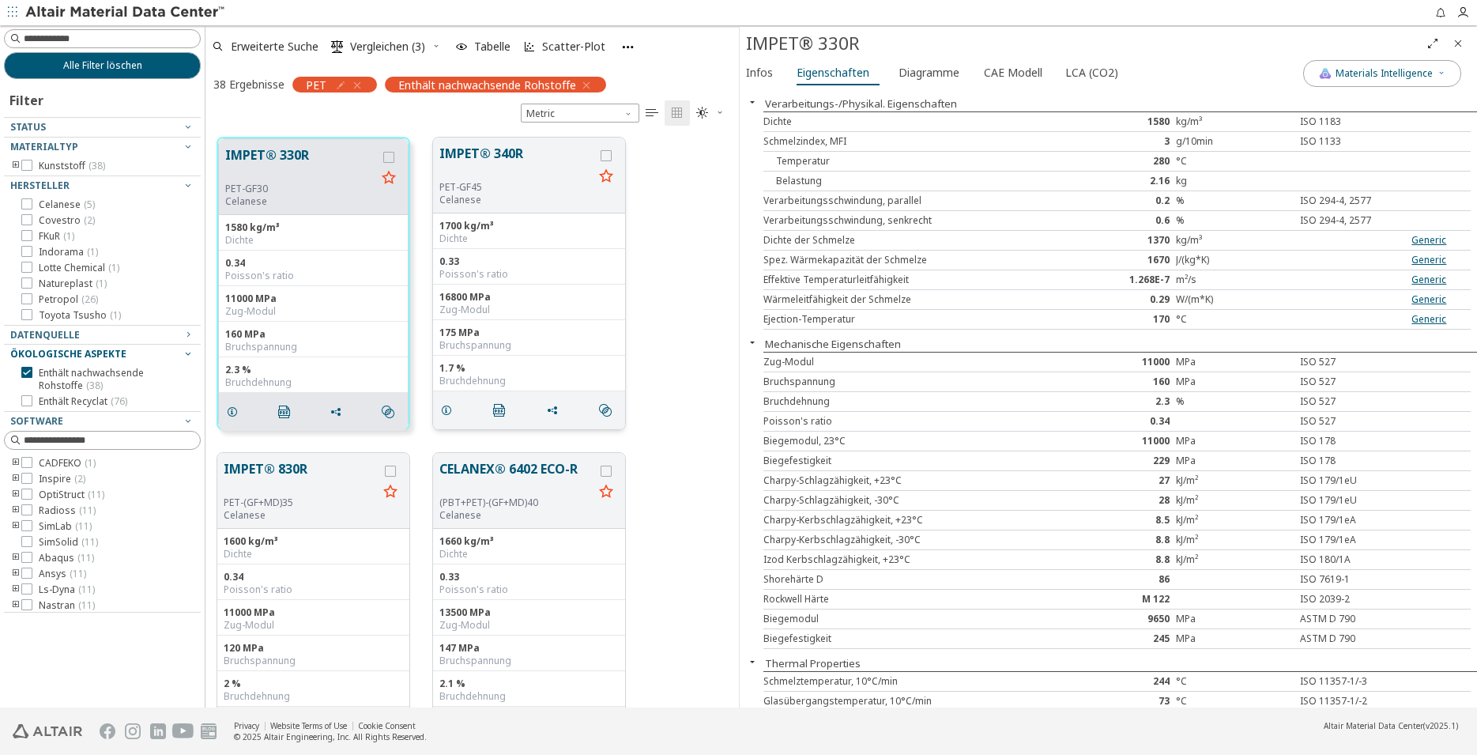
click at [498, 202] on p "Celanese" at bounding box center [516, 200] width 154 height 13
click at [499, 190] on div "PET-GF45" at bounding box center [516, 187] width 154 height 13
click at [525, 205] on p "Celanese" at bounding box center [516, 200] width 154 height 13
click at [522, 168] on button "IMPET® 340R" at bounding box center [516, 162] width 154 height 37
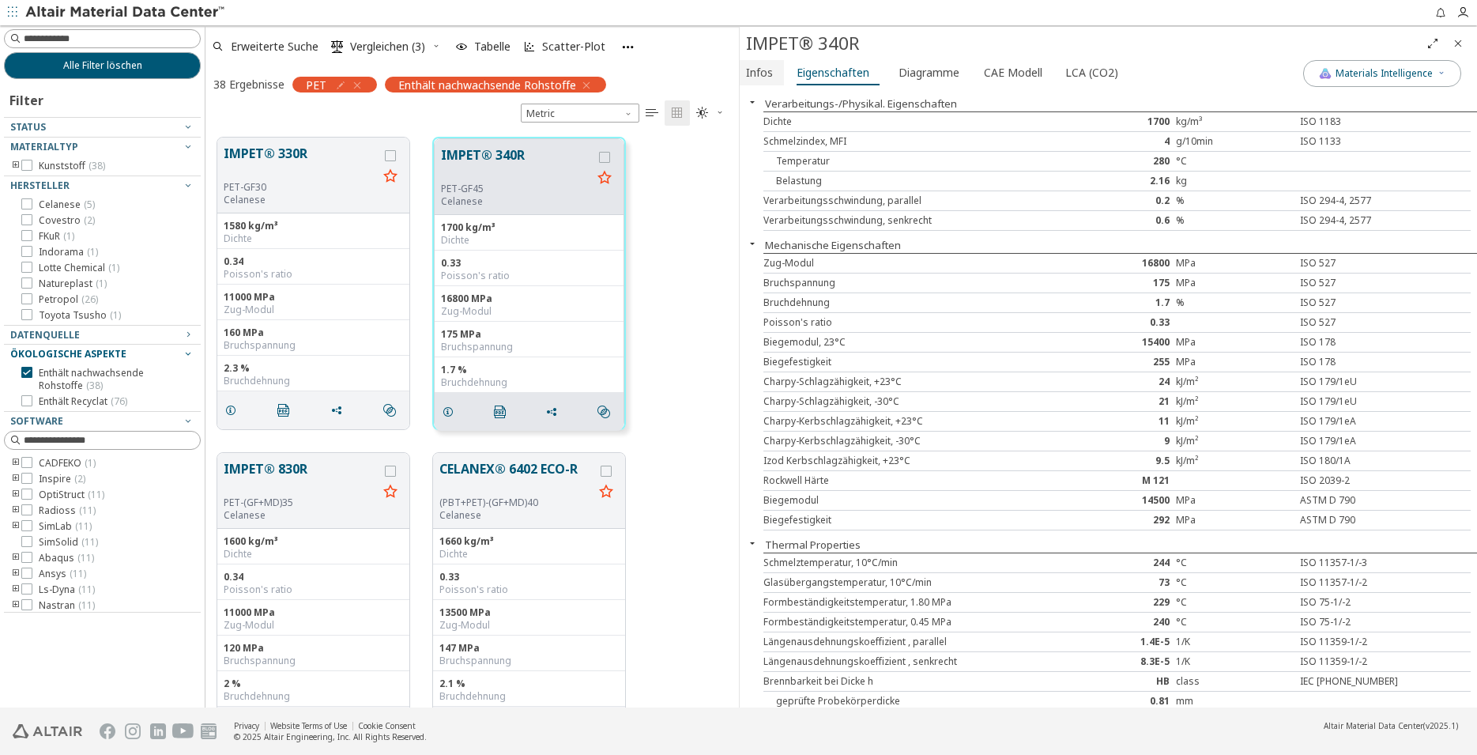
click at [744, 79] on button "Infos" at bounding box center [762, 72] width 44 height 25
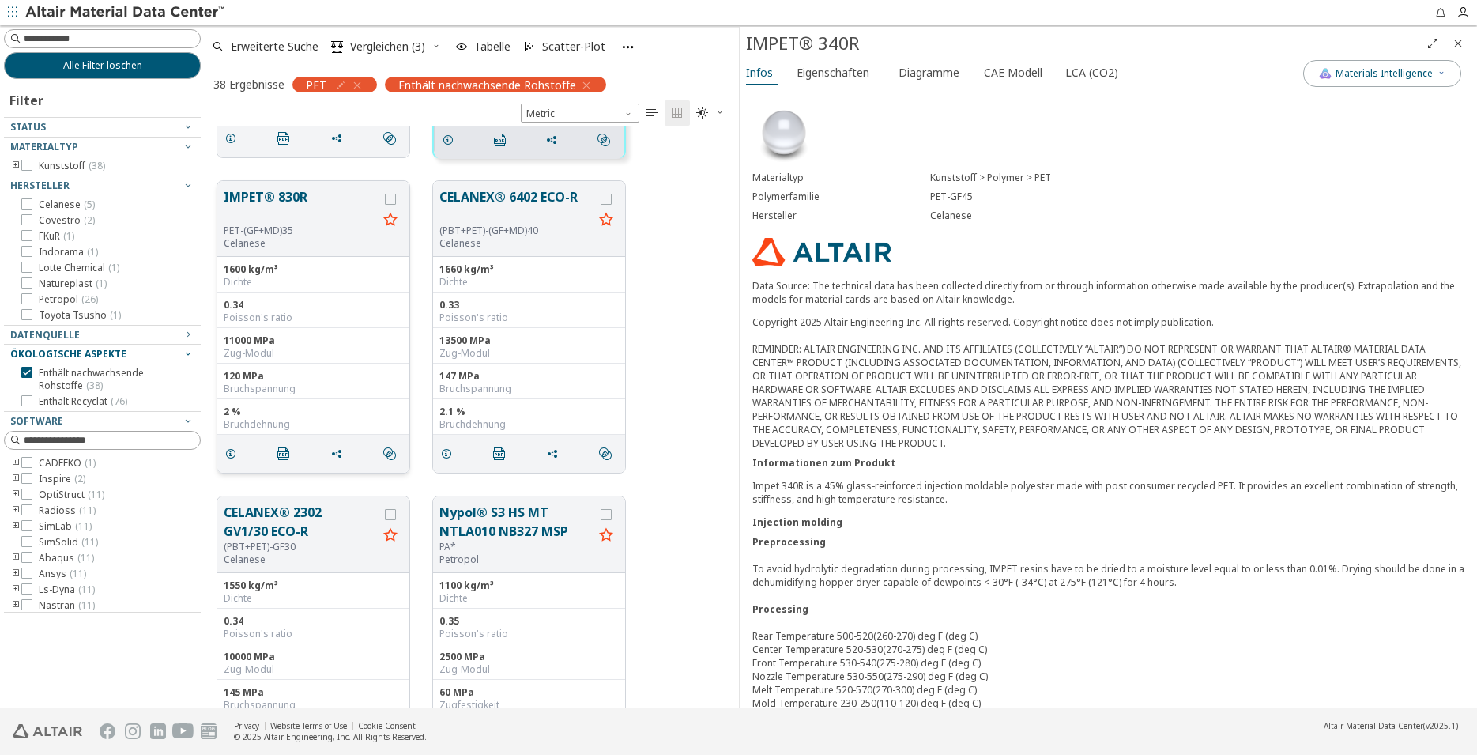
scroll to position [242, 0]
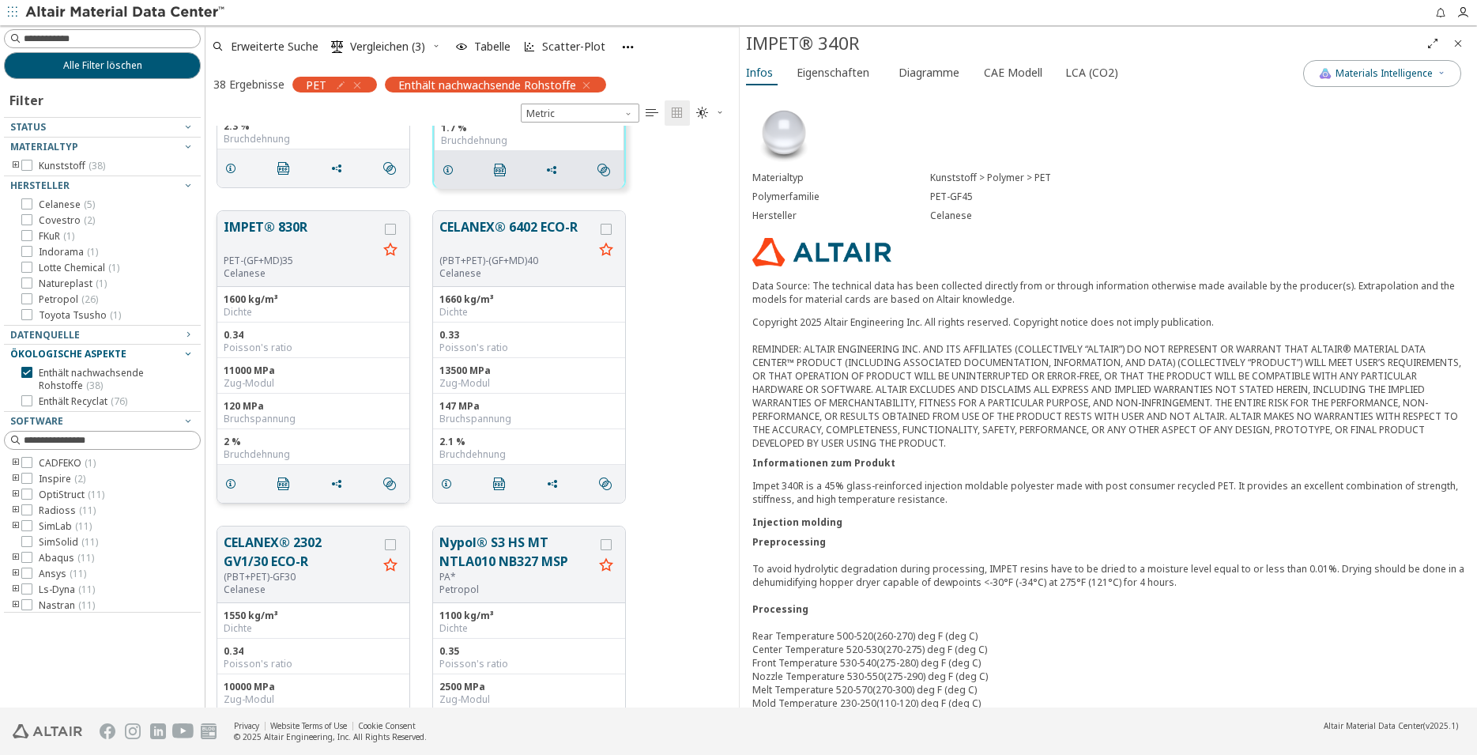
click at [282, 341] on div "Poisson's ratio" at bounding box center [313, 347] width 179 height 13
click at [300, 246] on button "IMPET® 830R" at bounding box center [301, 235] width 154 height 37
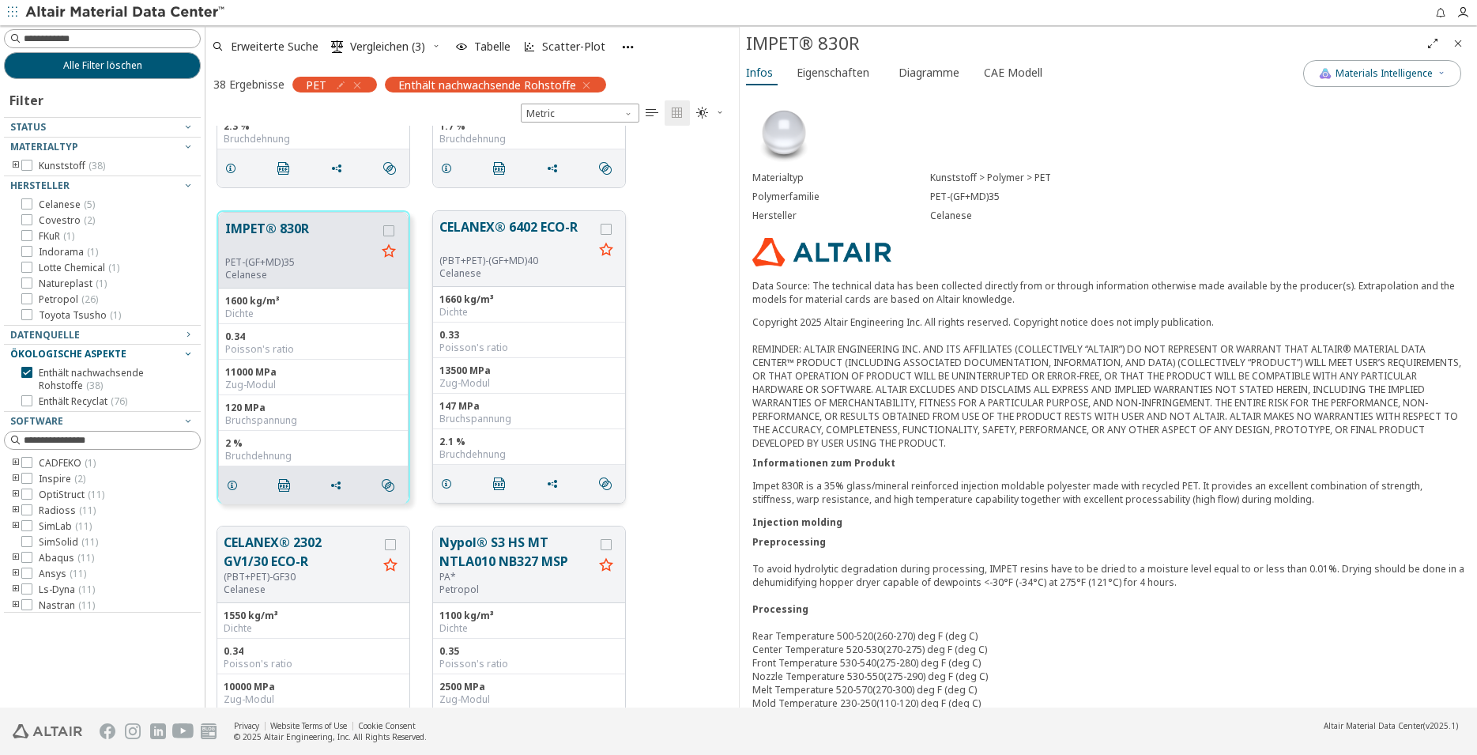
click at [510, 266] on div "(PBT+PET)-(GF+MD)40" at bounding box center [516, 260] width 154 height 13
click at [510, 269] on p "Celanese" at bounding box center [516, 273] width 154 height 13
click at [522, 281] on div "CELANEX® 6402 ECO-R (PBT+PET)-(GF+MD)40 Celanese" at bounding box center [529, 249] width 192 height 76
click at [544, 270] on p "Celanese" at bounding box center [516, 273] width 154 height 13
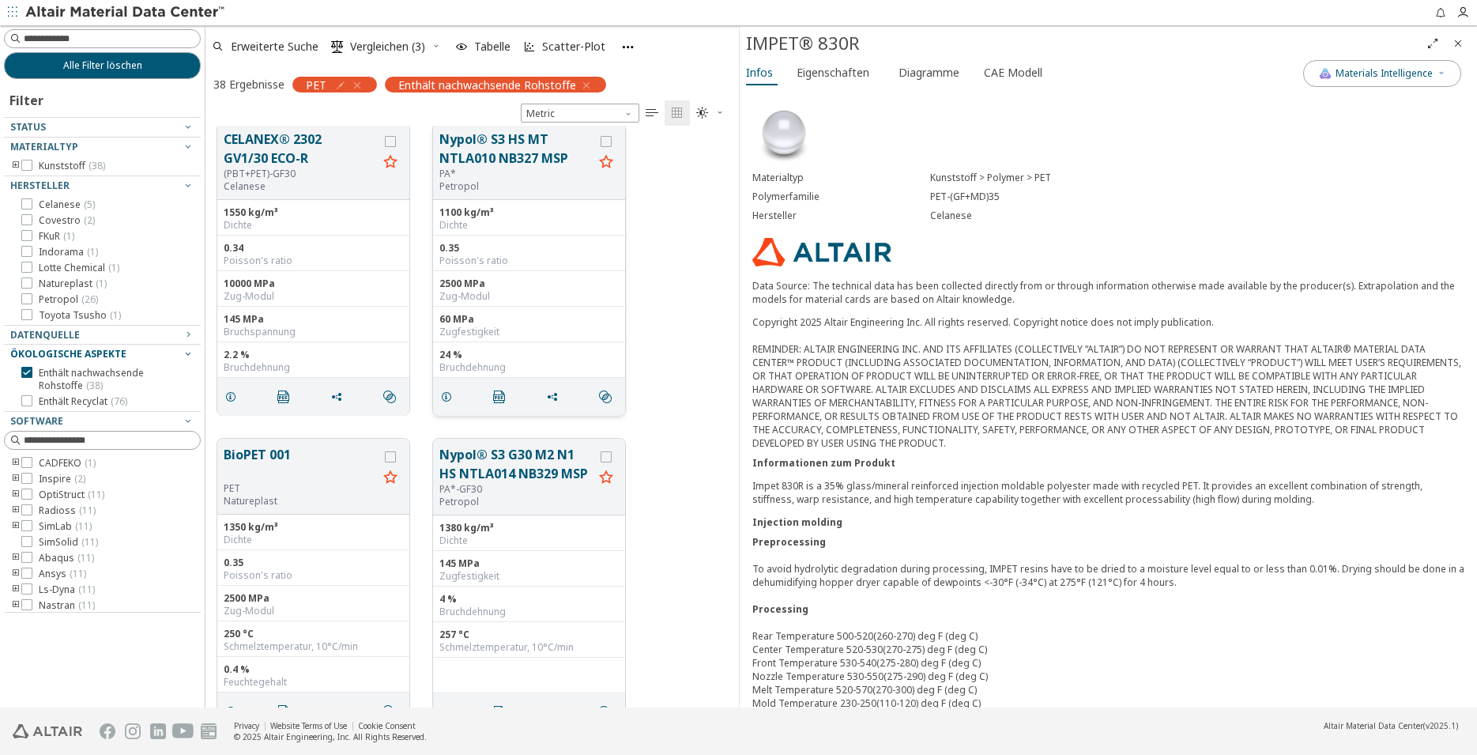
scroll to position [725, 0]
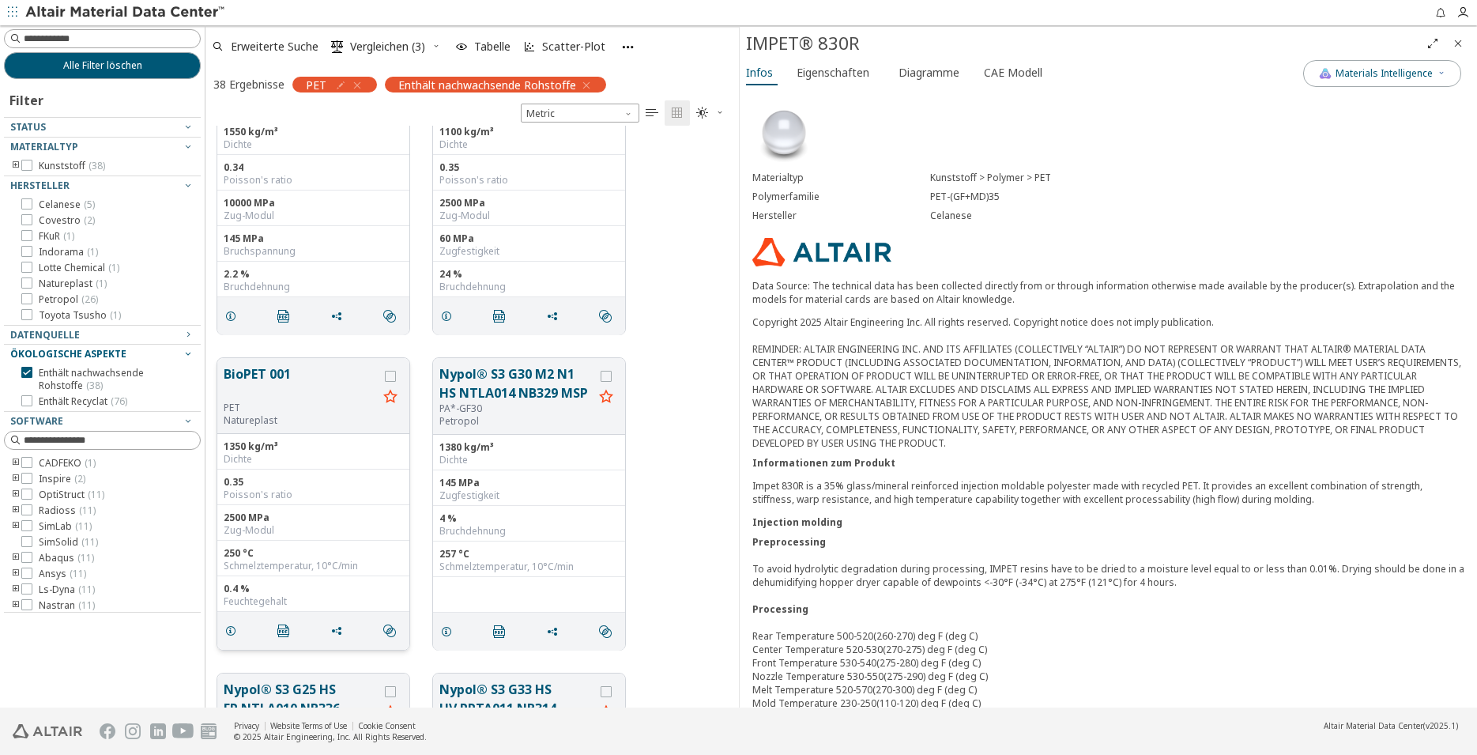
click at [280, 375] on button "BioPET 001" at bounding box center [301, 382] width 154 height 37
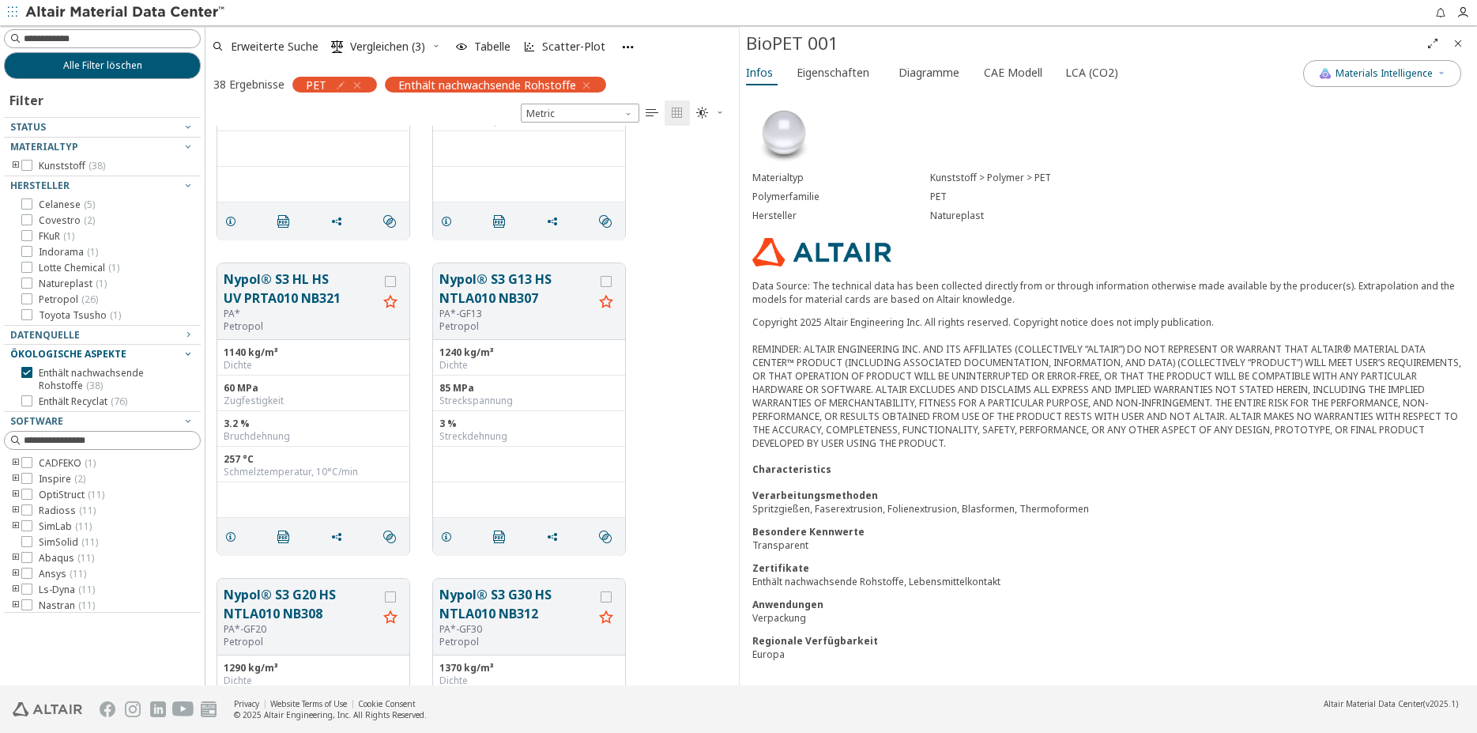
scroll to position [546, 519]
